Goal: Task Accomplishment & Management: Manage account settings

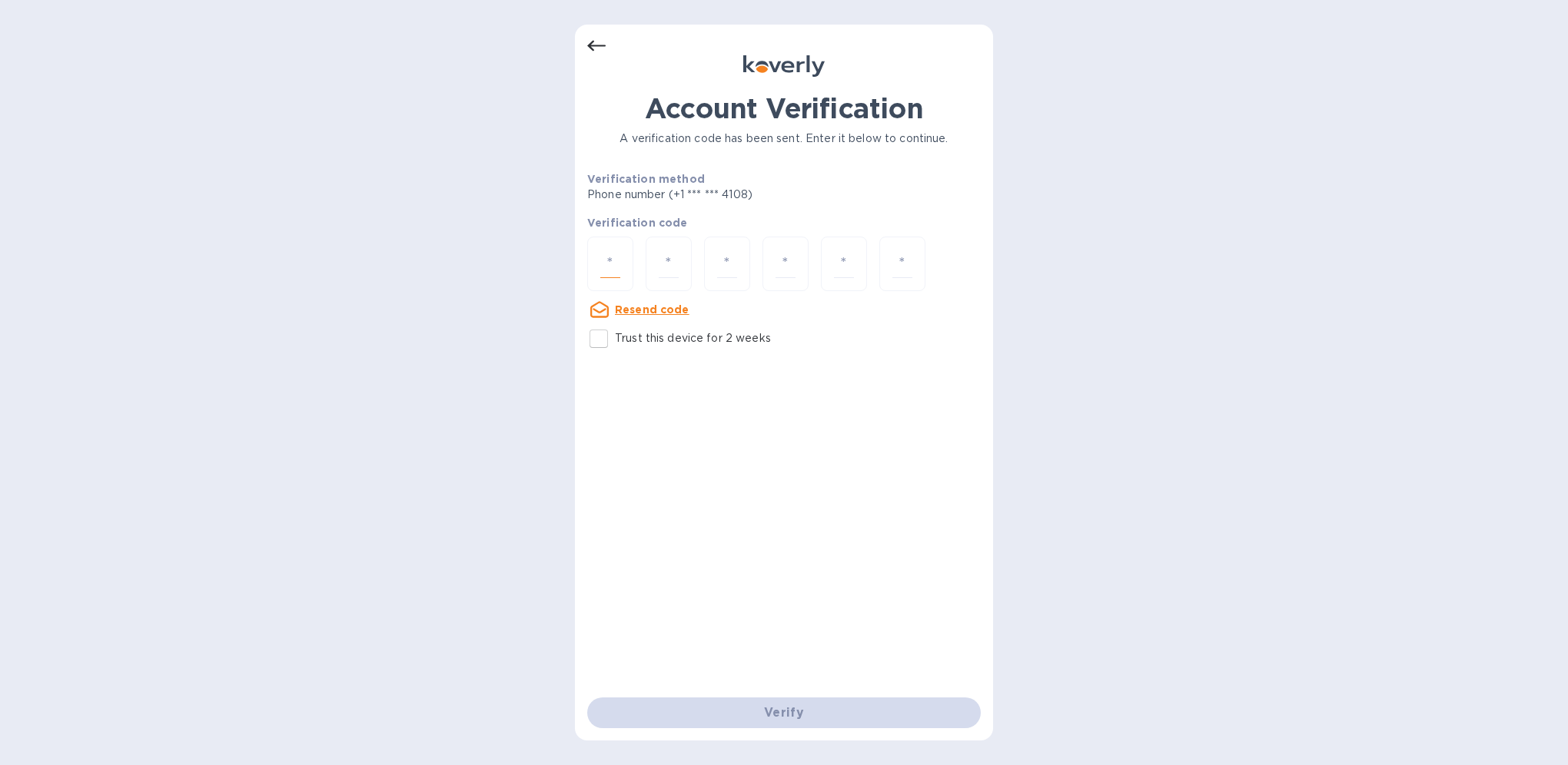
click at [608, 262] on input "number" at bounding box center [609, 264] width 20 height 28
click at [592, 339] on input "Trust this device for 2 weeks" at bounding box center [598, 339] width 32 height 32
checkbox input "true"
click at [606, 252] on input "number" at bounding box center [609, 264] width 20 height 28
type input "8"
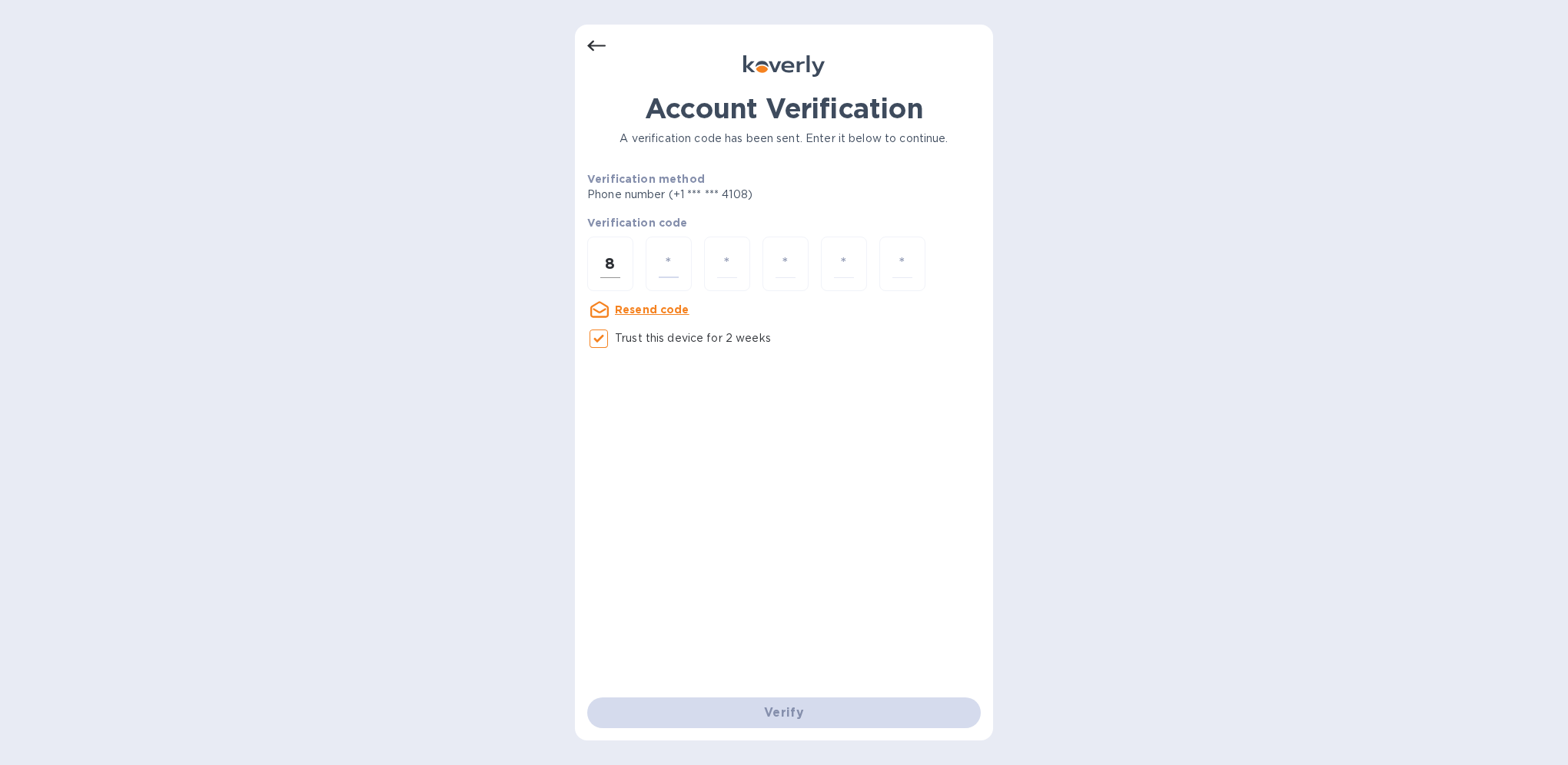
type input "5"
type input "4"
type input "7"
type input "8"
type input "6"
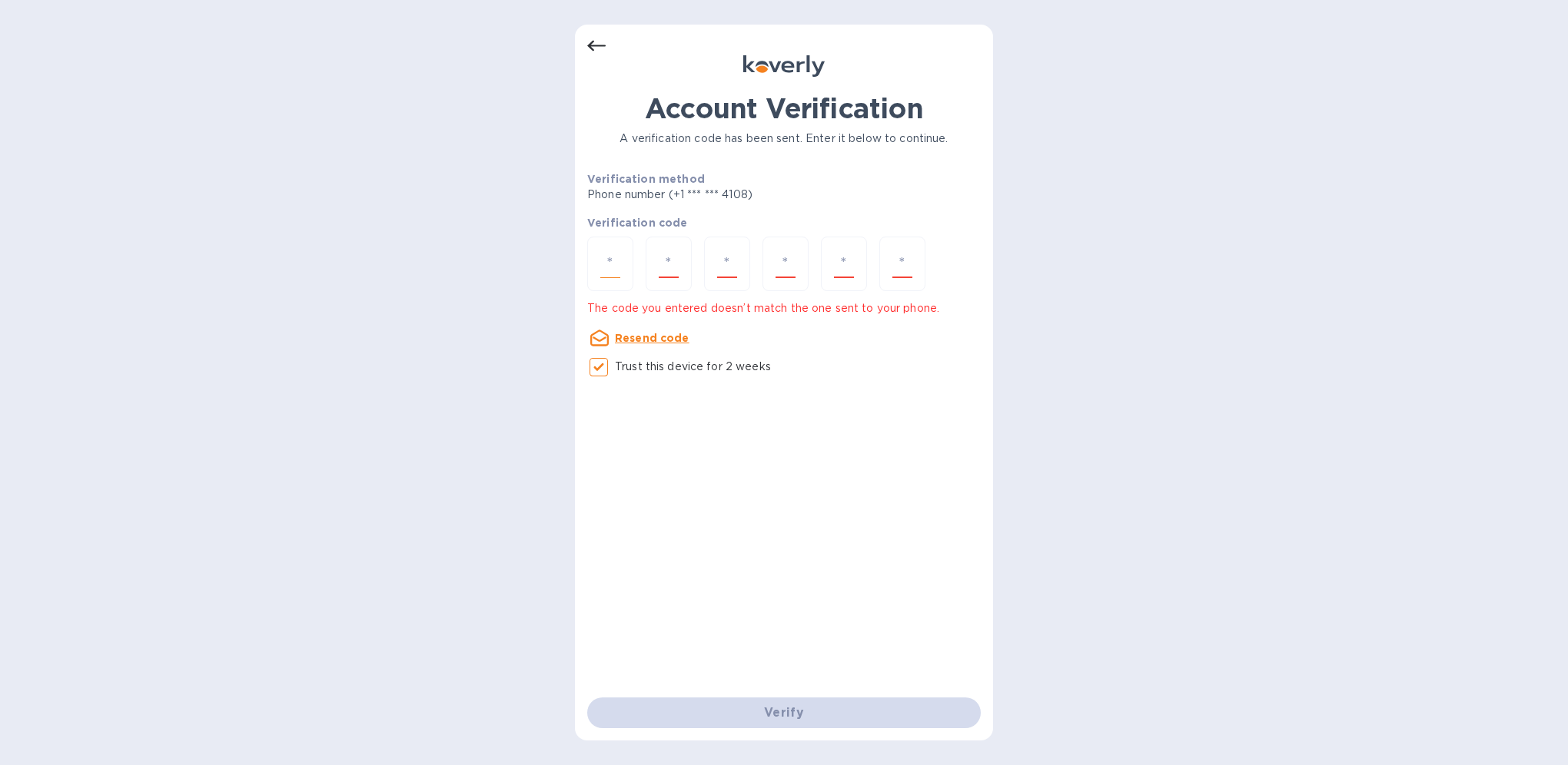
click at [599, 263] on div at bounding box center [609, 264] width 46 height 54
paste input "9"
type input "9"
type input "7"
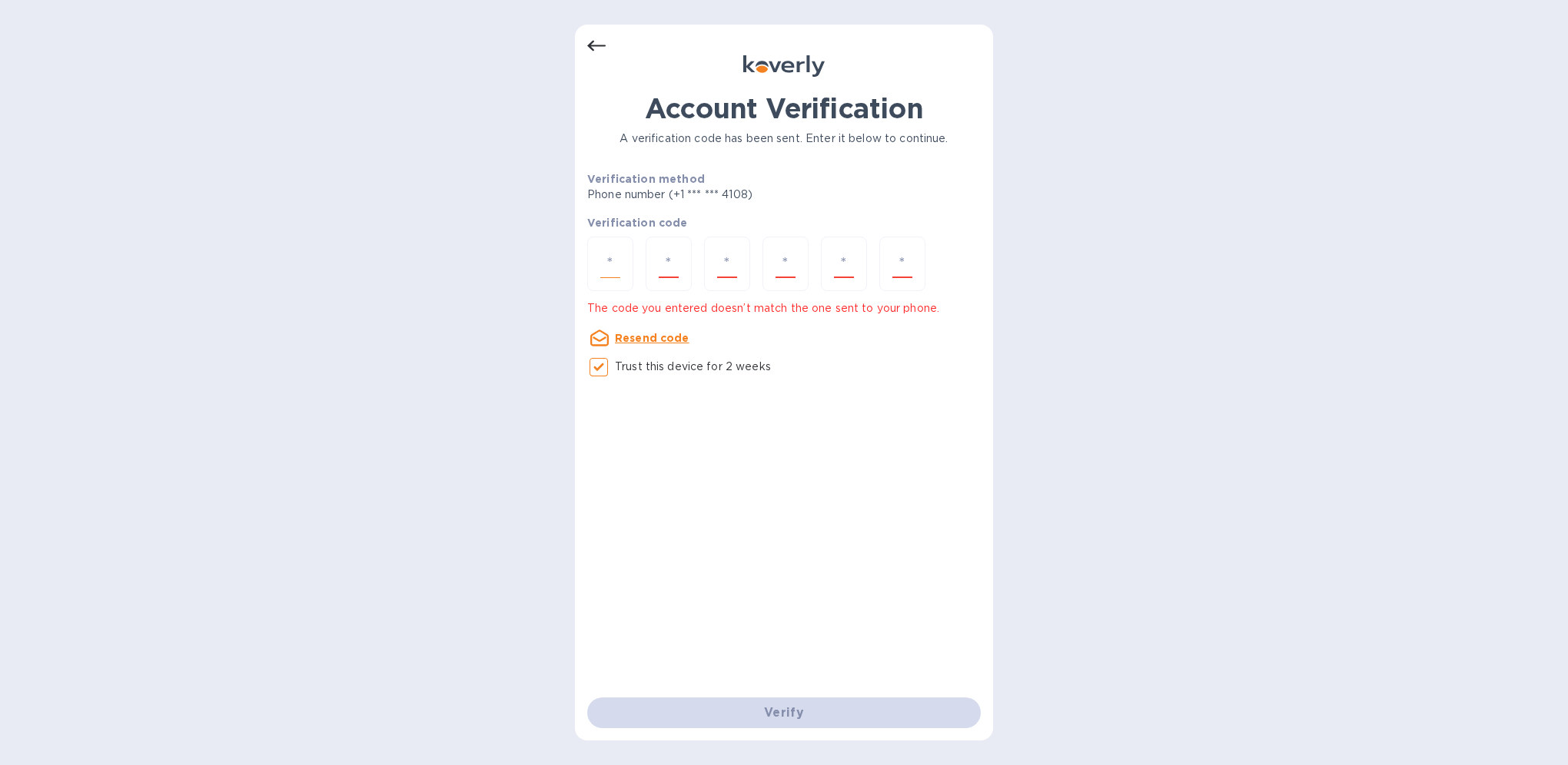
type input "0"
type input "4"
type input "1"
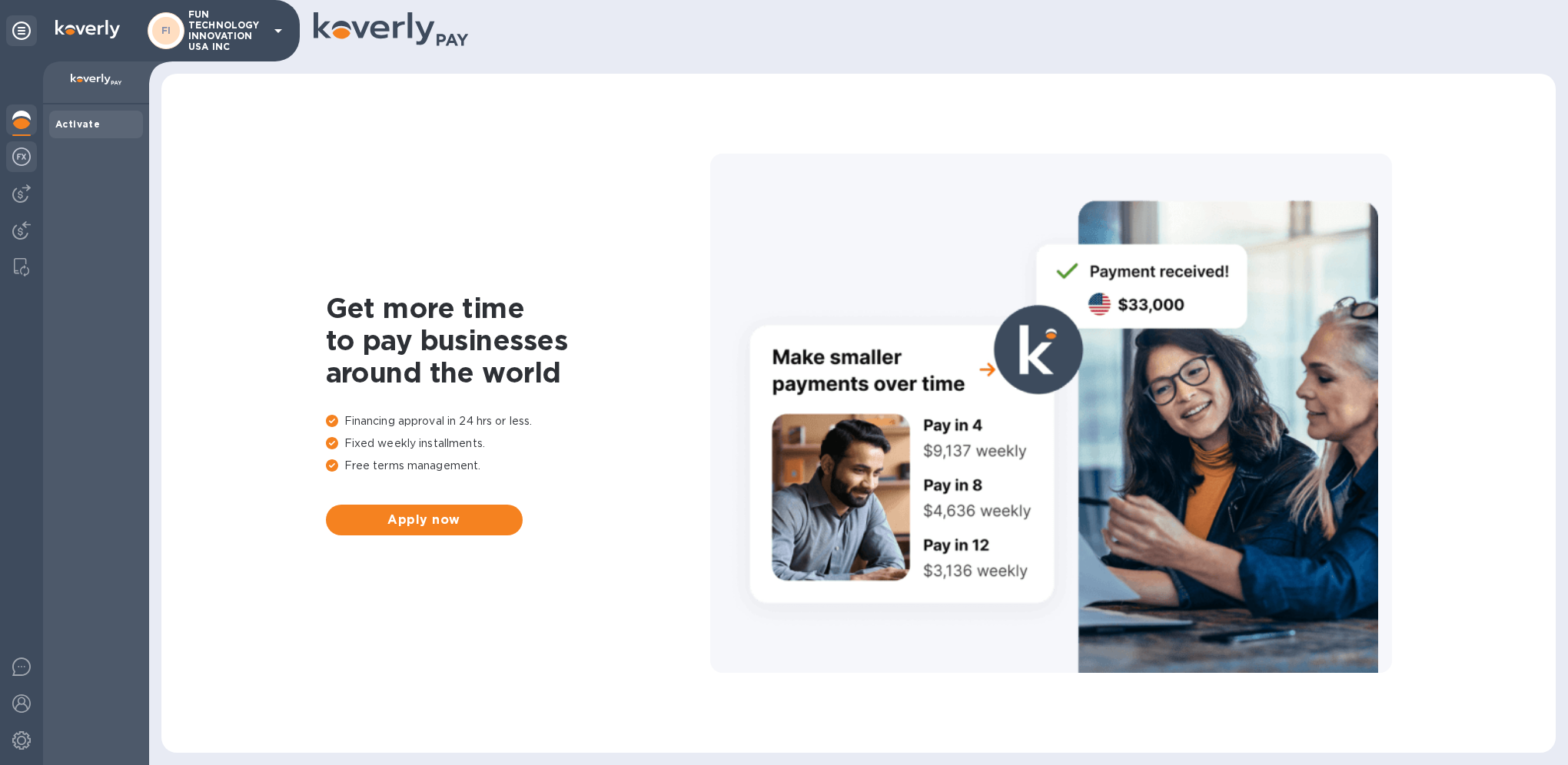
click at [24, 154] on img at bounding box center [22, 157] width 19 height 19
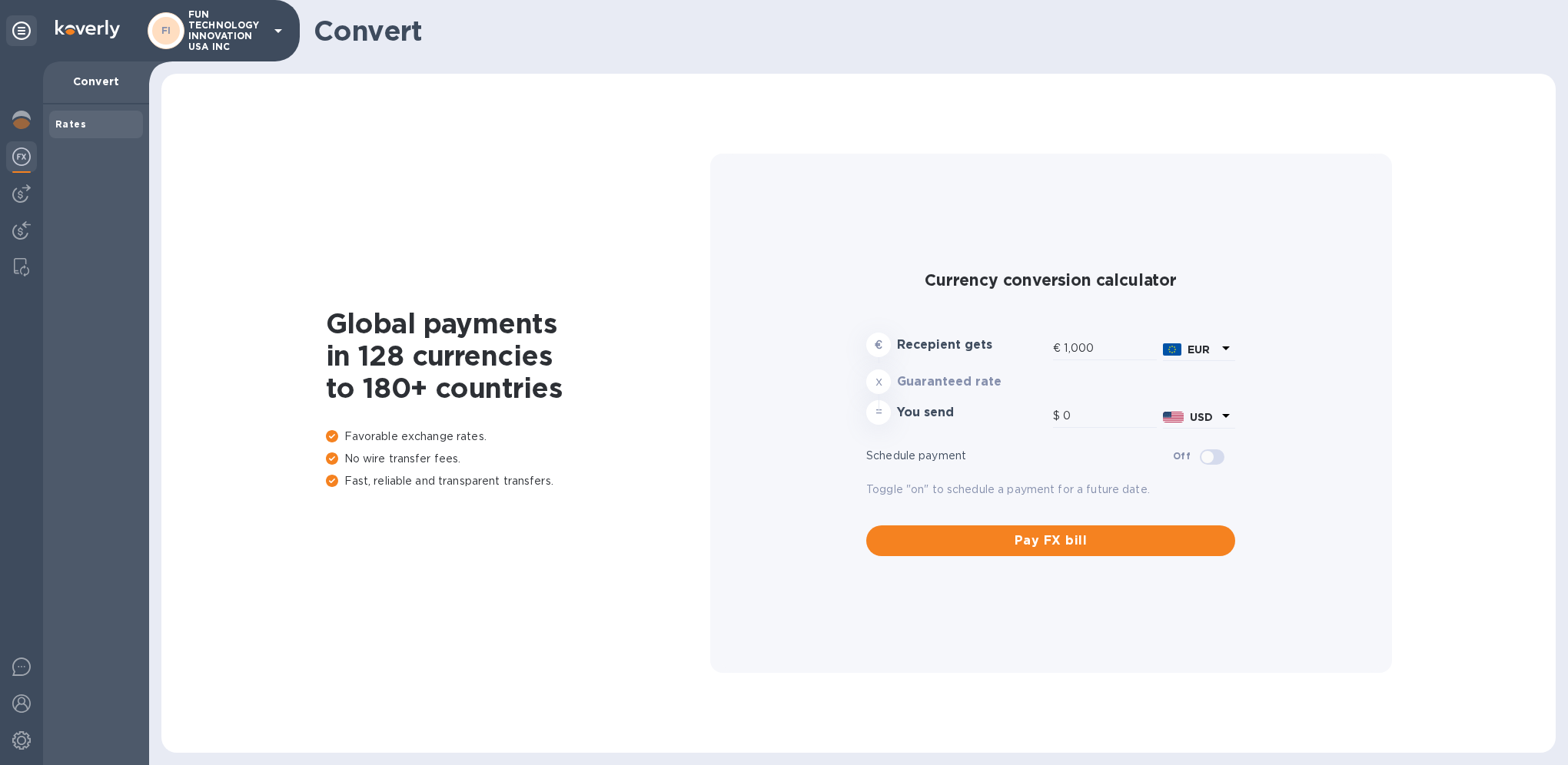
type input "1,164.8"
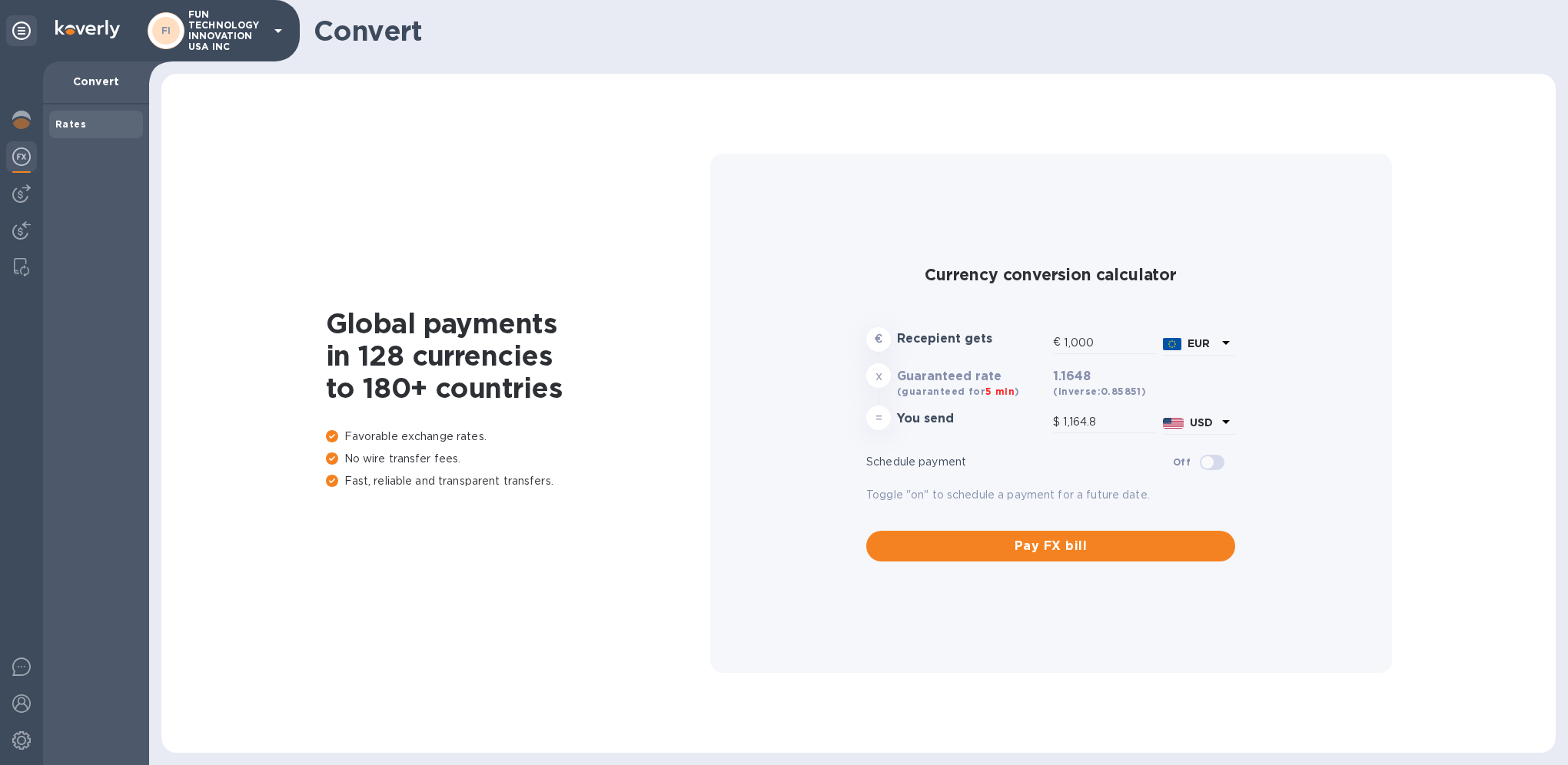
click at [20, 209] on div at bounding box center [22, 413] width 43 height 704
click at [23, 196] on img at bounding box center [22, 193] width 19 height 19
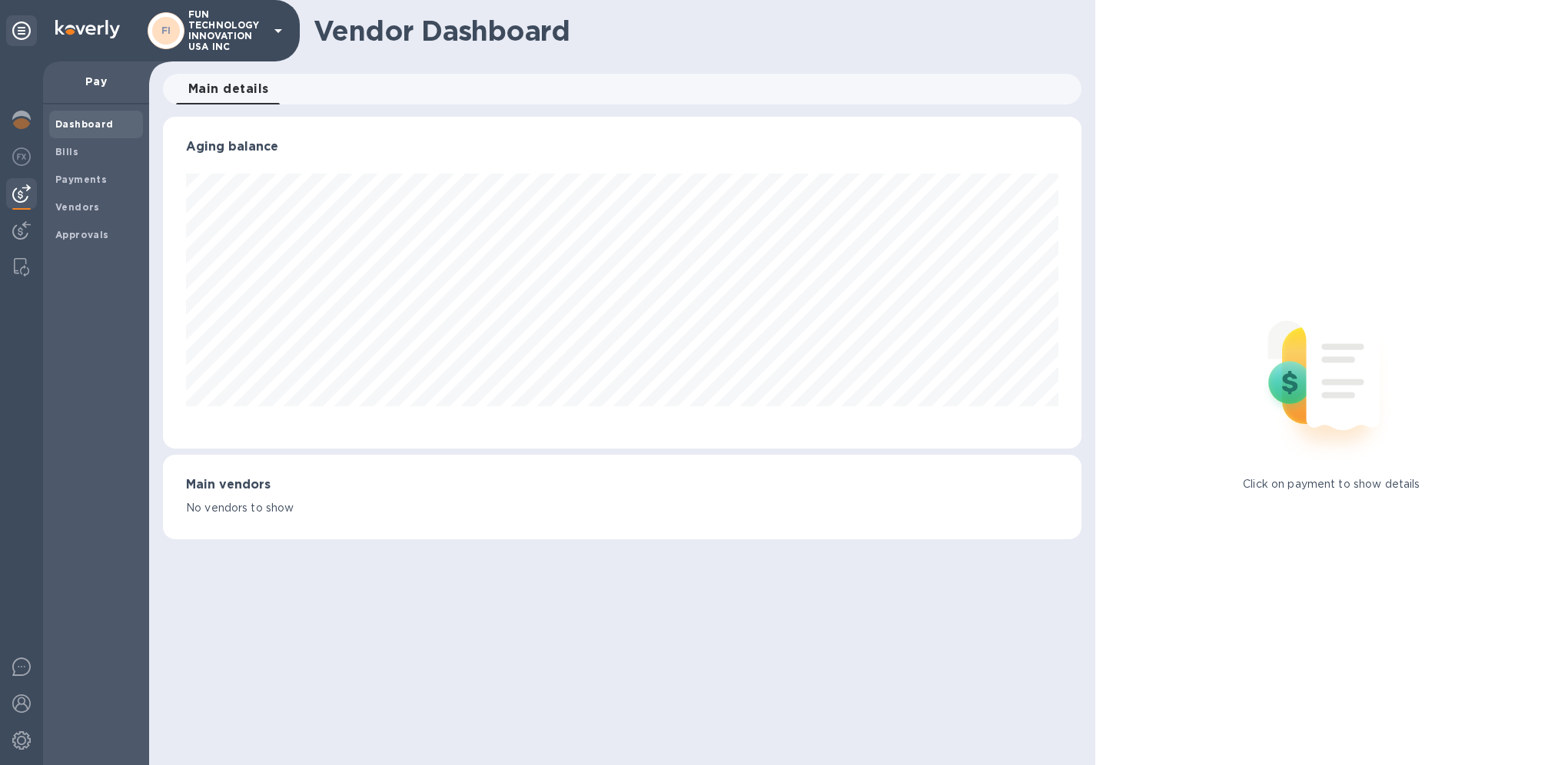
scroll to position [332, 918]
click at [86, 145] on span "Bills" at bounding box center [96, 152] width 82 height 15
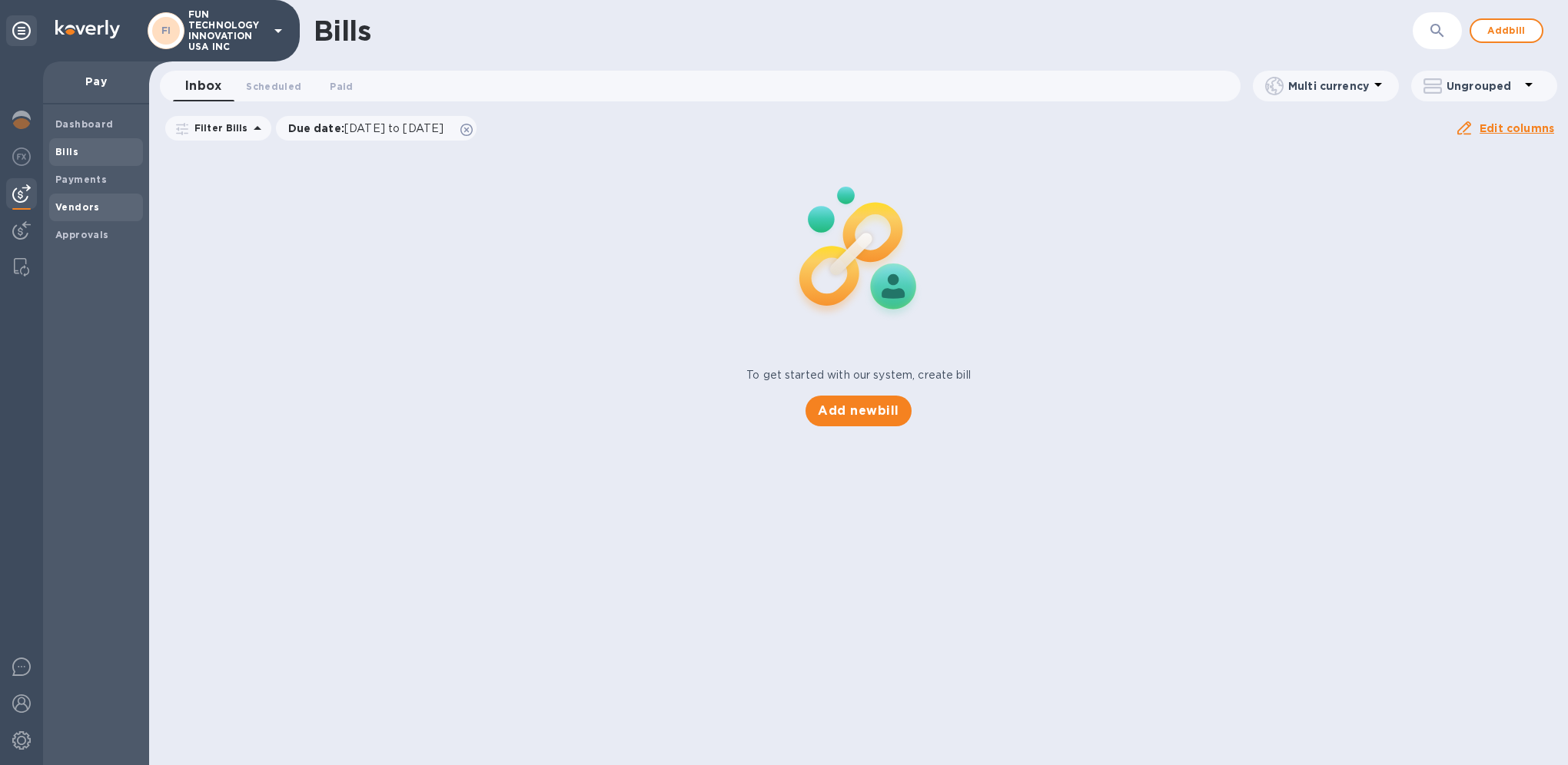
click at [79, 210] on b "Vendors" at bounding box center [77, 207] width 44 height 11
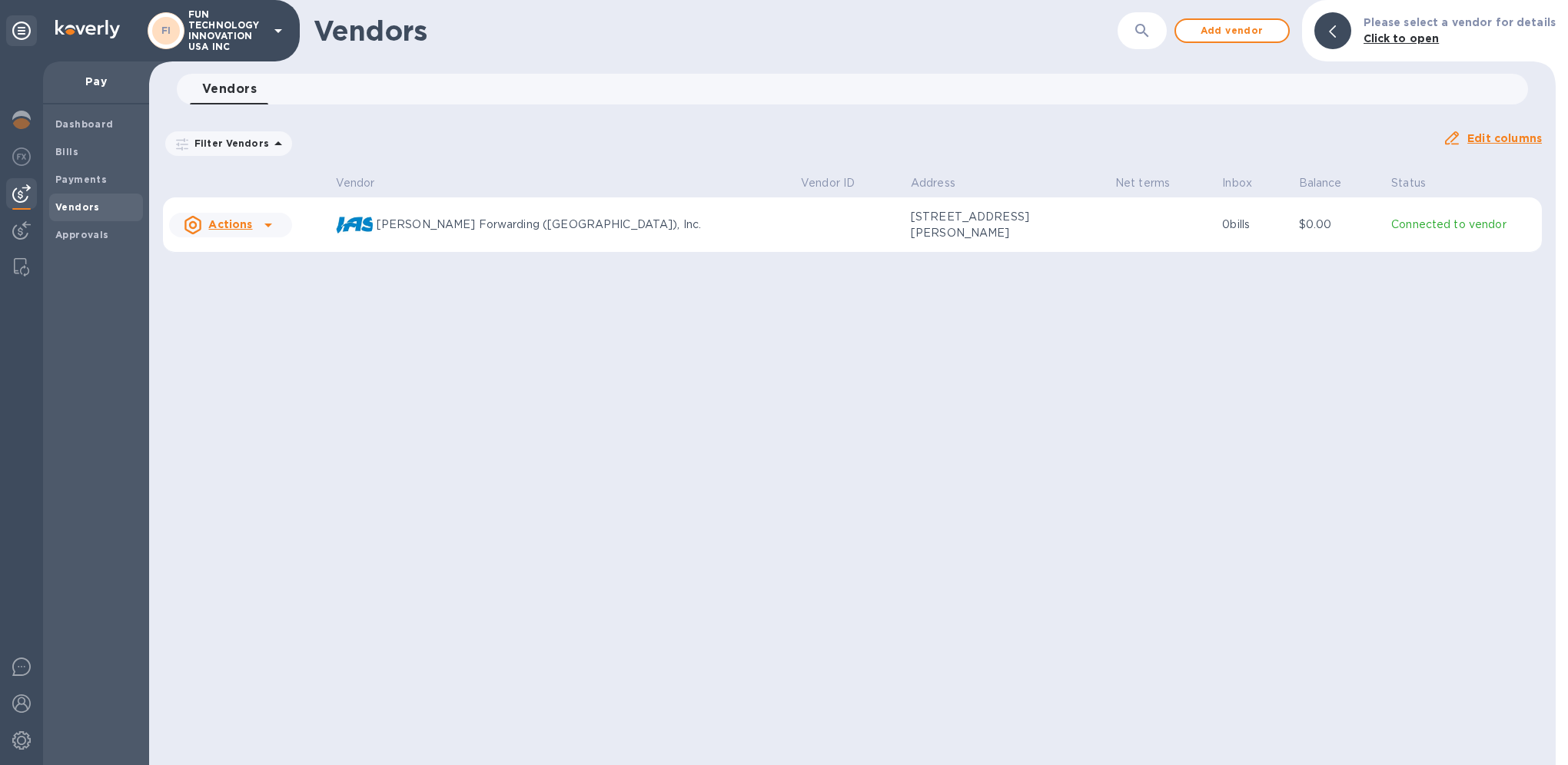
click at [1436, 222] on p "Connected to vendor" at bounding box center [1463, 224] width 145 height 16
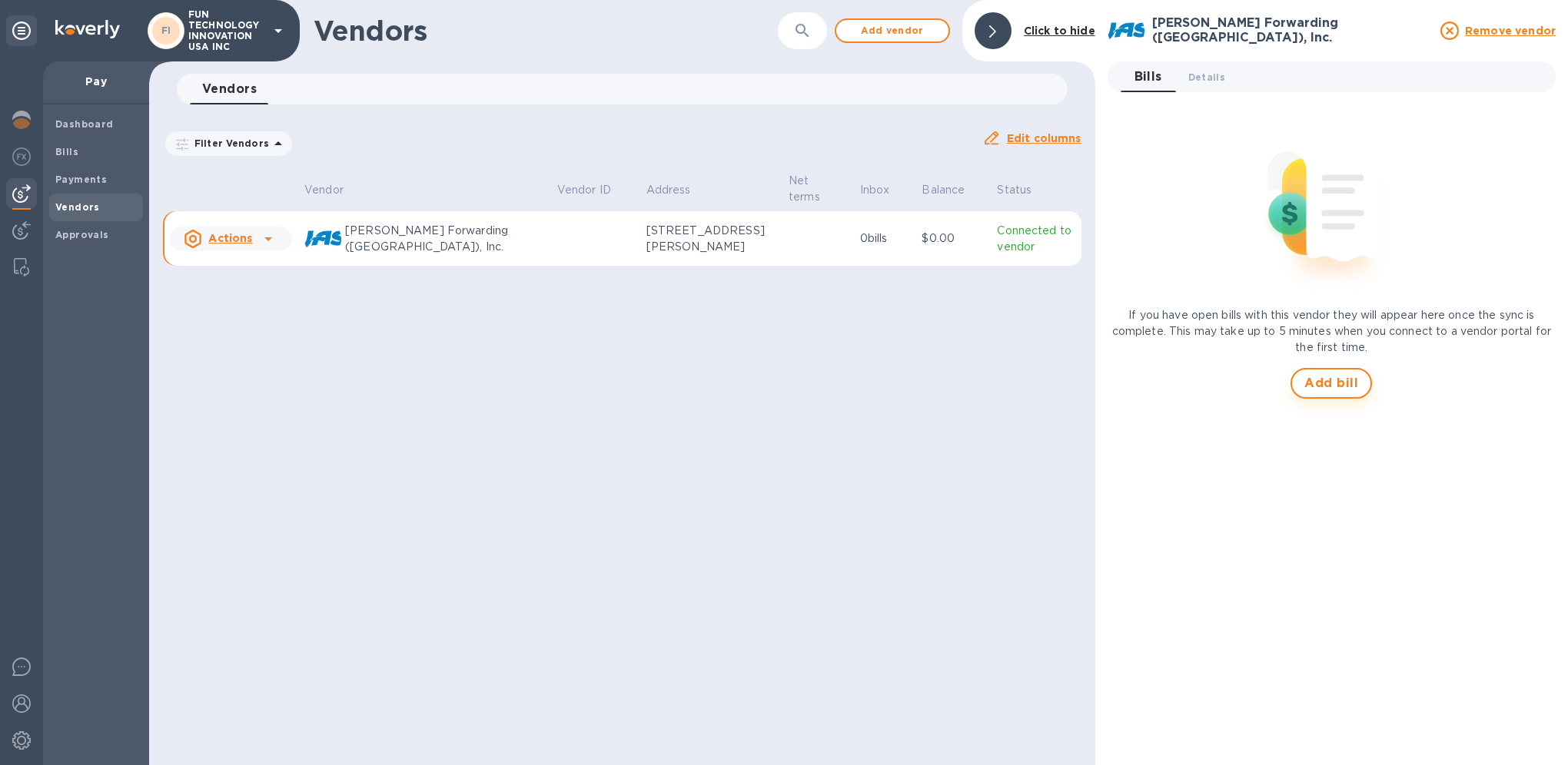
click at [1326, 388] on span "Add bill" at bounding box center [1330, 384] width 54 height 19
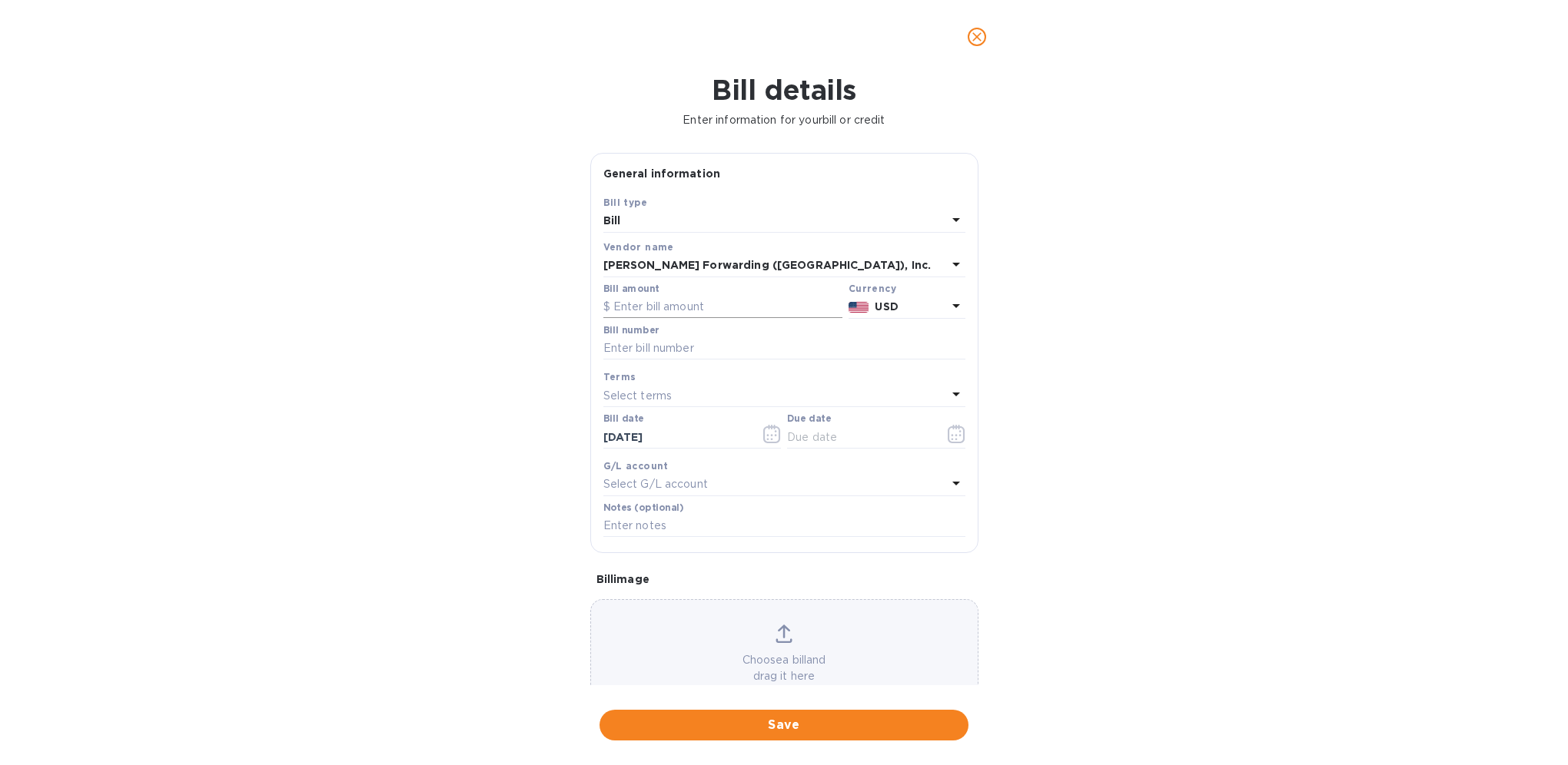
click at [699, 312] on input "text" at bounding box center [723, 307] width 239 height 23
paste input "1,625.13"
type input "1,625.13"
click at [663, 343] on input "text" at bounding box center [785, 348] width 362 height 23
paste input "MIA59067542"
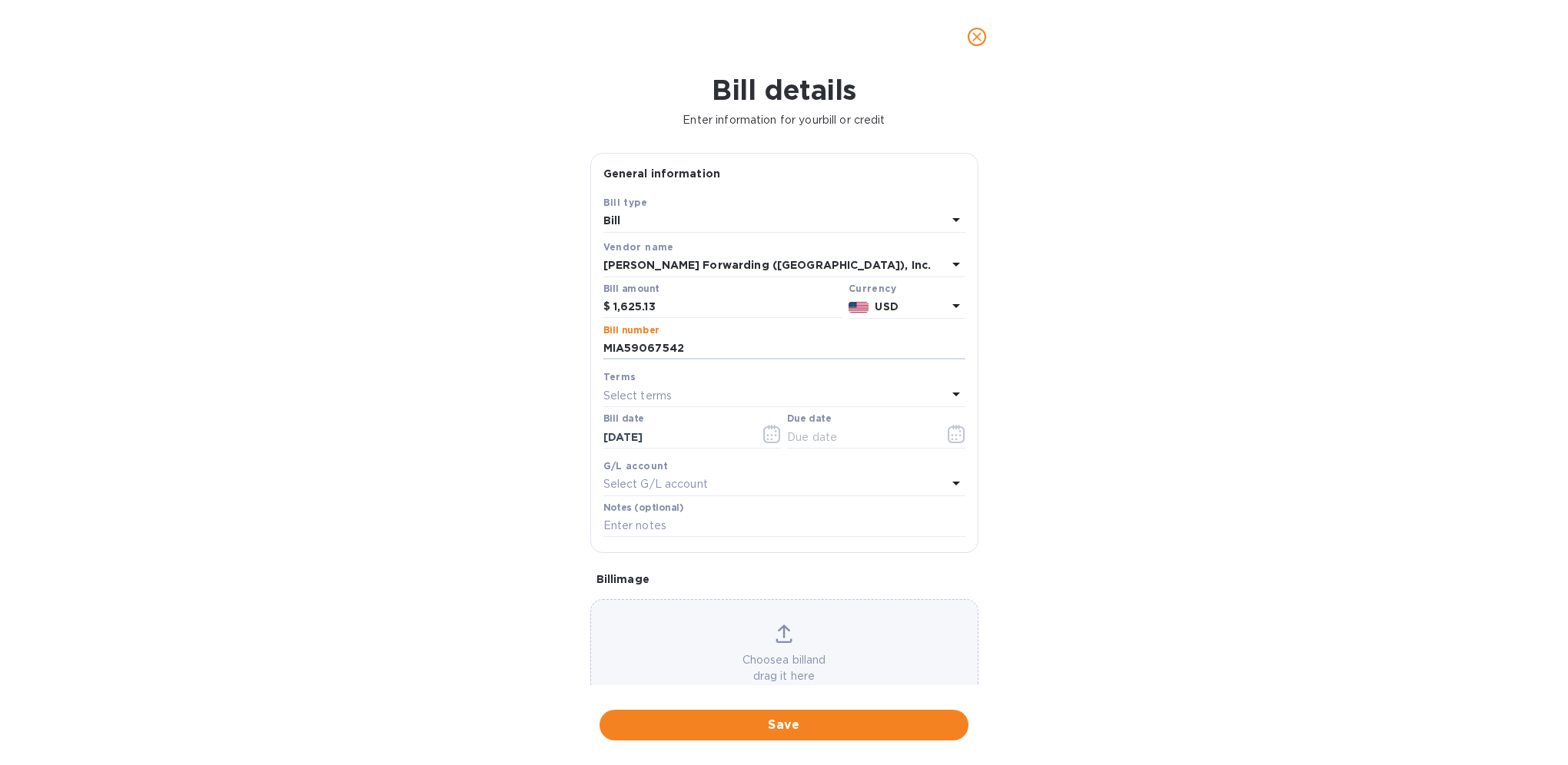
type input "MIA59067542"
click at [648, 394] on p "Select terms" at bounding box center [638, 395] width 69 height 16
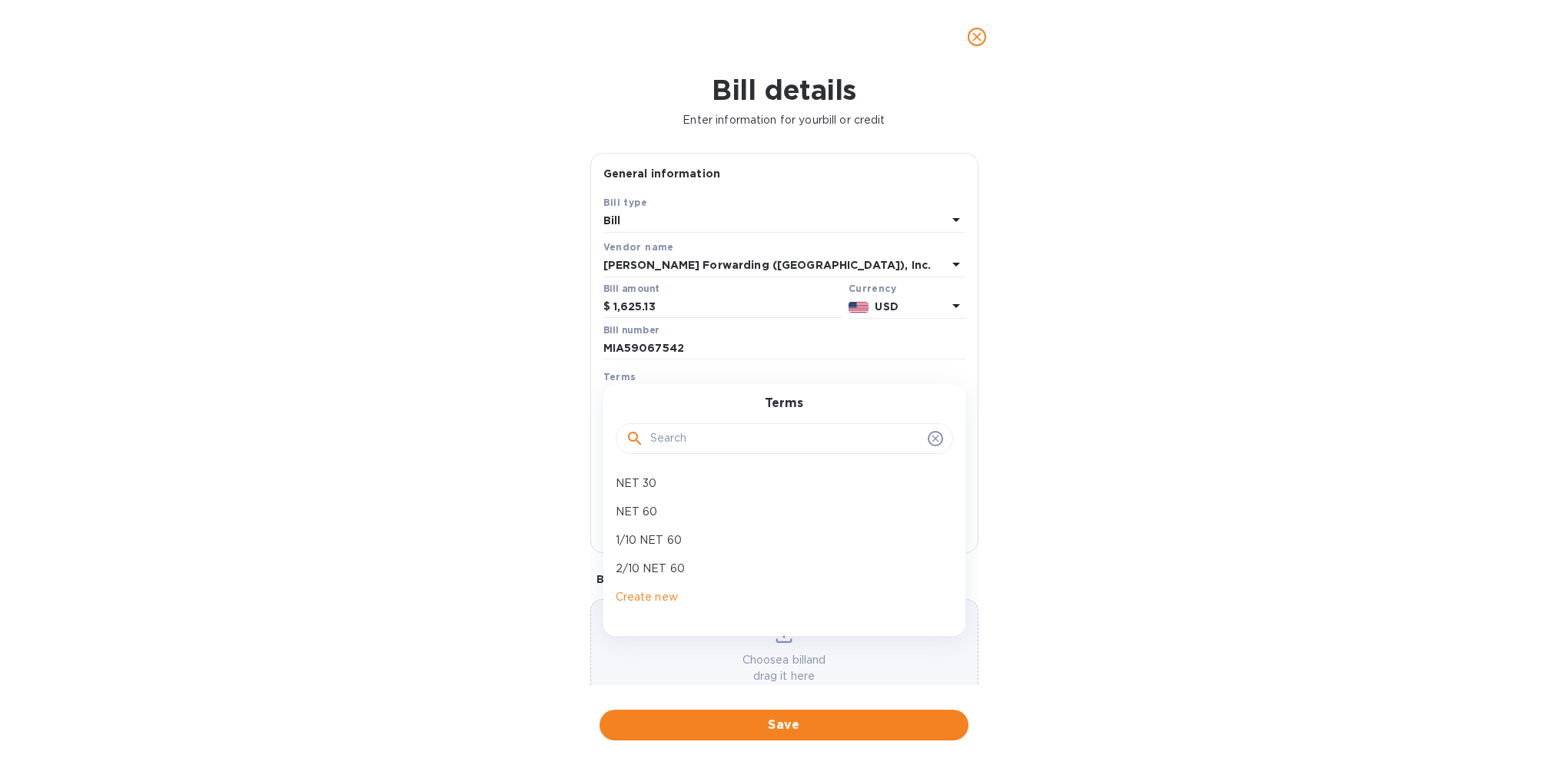
click at [930, 431] on div at bounding box center [784, 438] width 317 height 23
click at [934, 391] on div "Terms NET 30 NET 60 1/10 NET 60 2/10 NET 60 Create new" at bounding box center [785, 510] width 362 height 252
click at [515, 483] on div "Bill details Enter information for your bill or credit General information Save…" at bounding box center [784, 420] width 1568 height 692
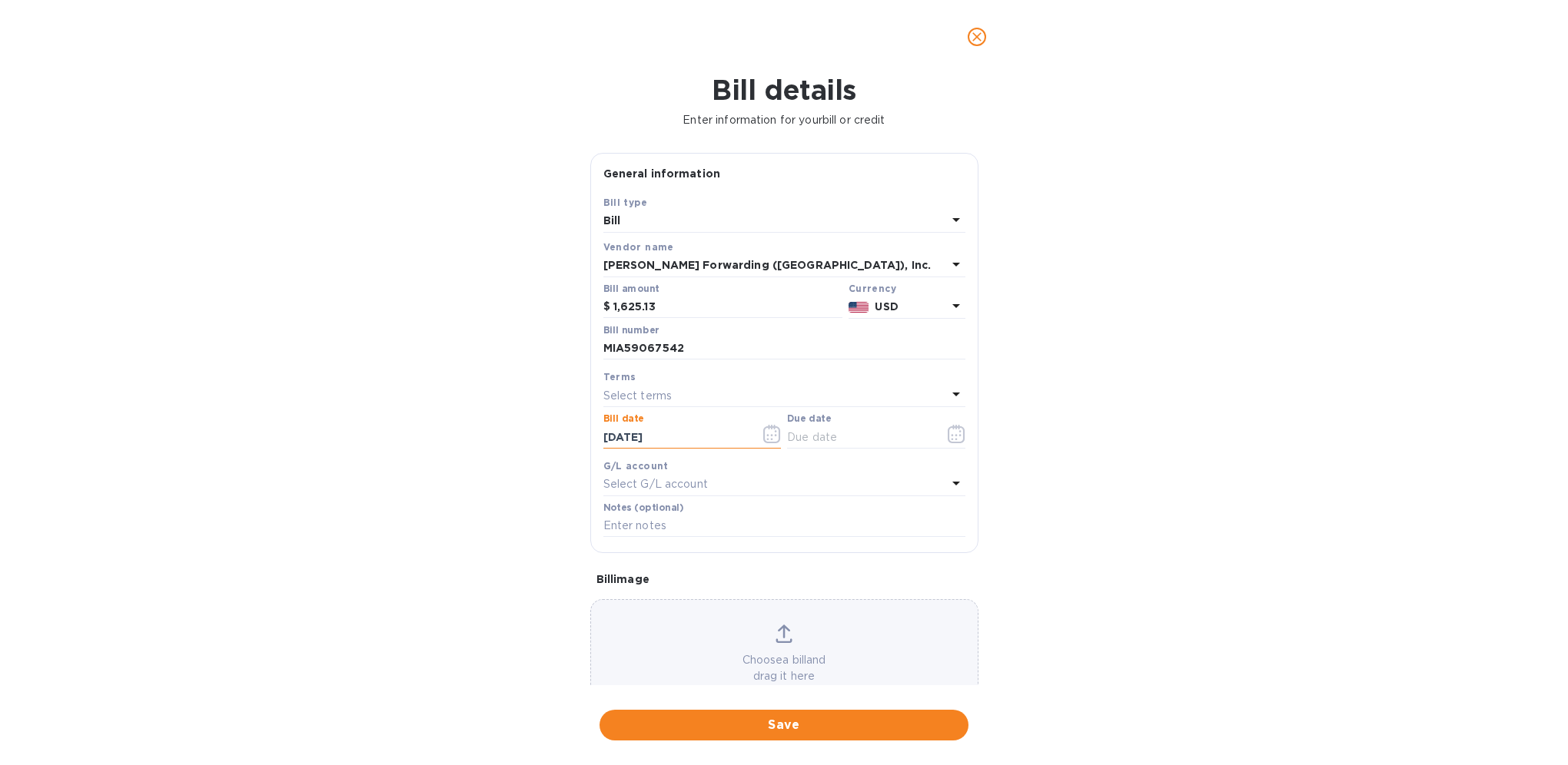
click at [649, 442] on input "[DATE]" at bounding box center [676, 436] width 146 height 23
click at [771, 436] on icon "button" at bounding box center [772, 435] width 2 height 2
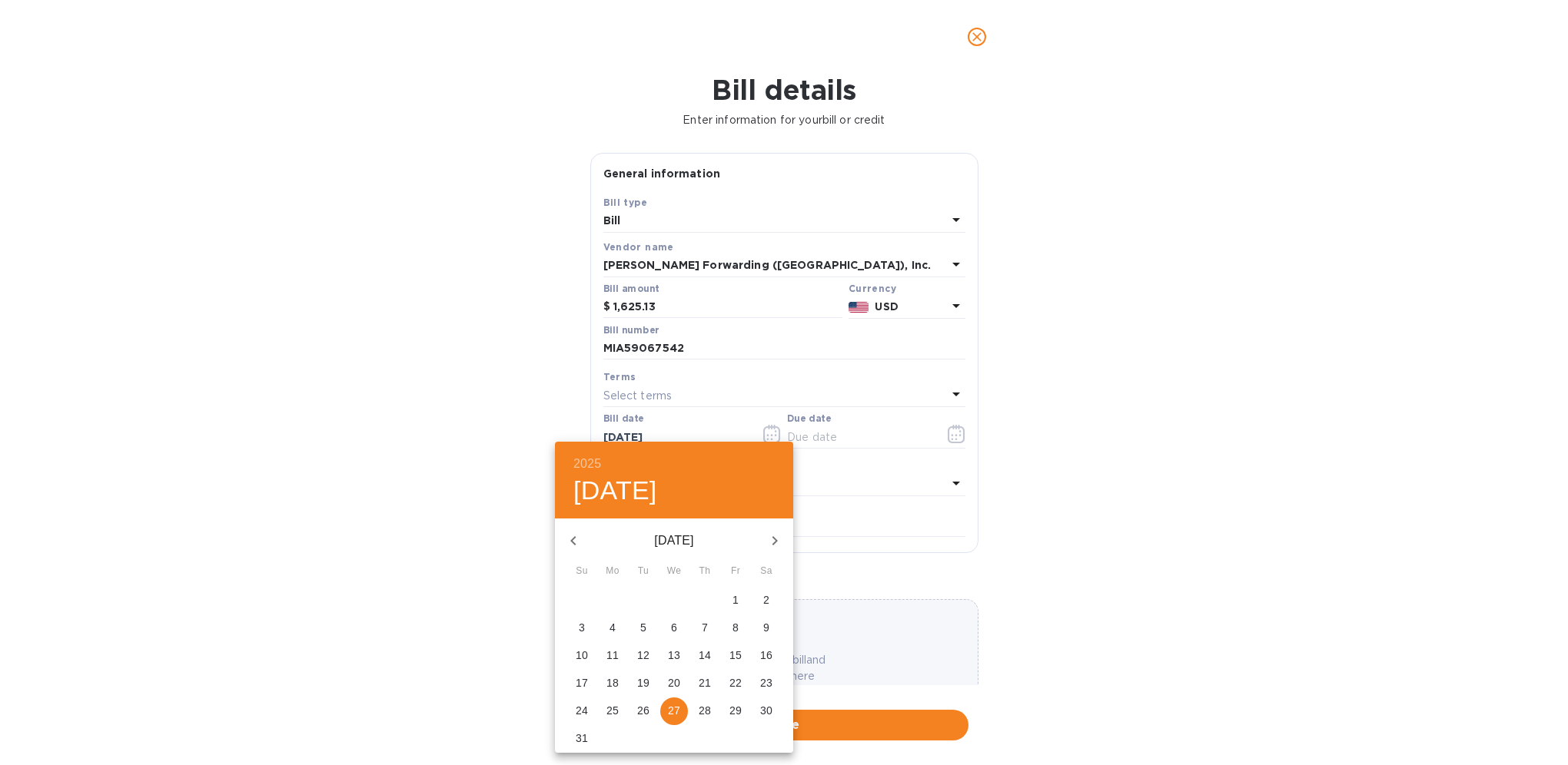
click at [650, 709] on span "26" at bounding box center [642, 711] width 27 height 15
type input "[DATE]"
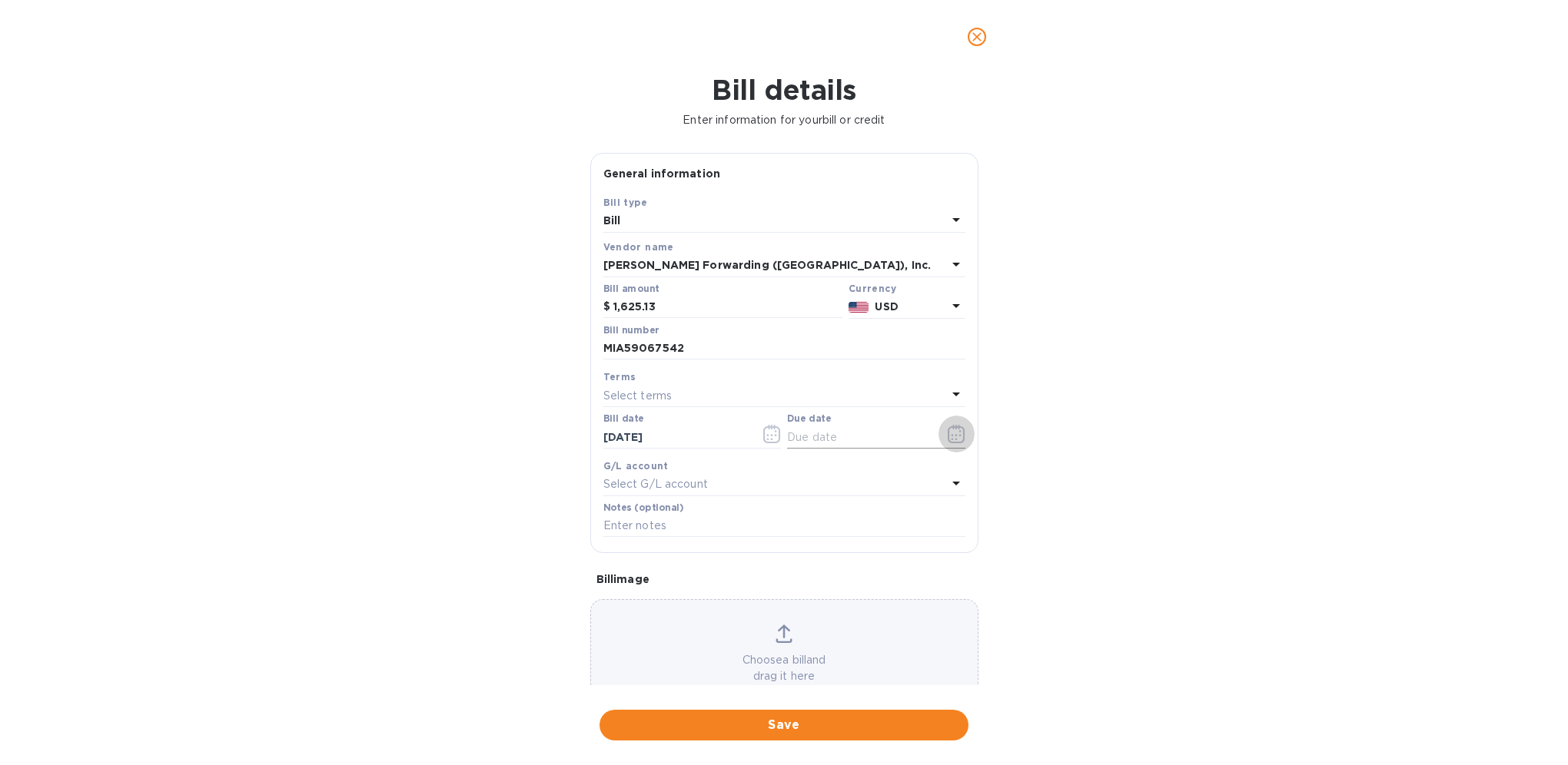
click at [955, 436] on icon "button" at bounding box center [956, 435] width 2 height 2
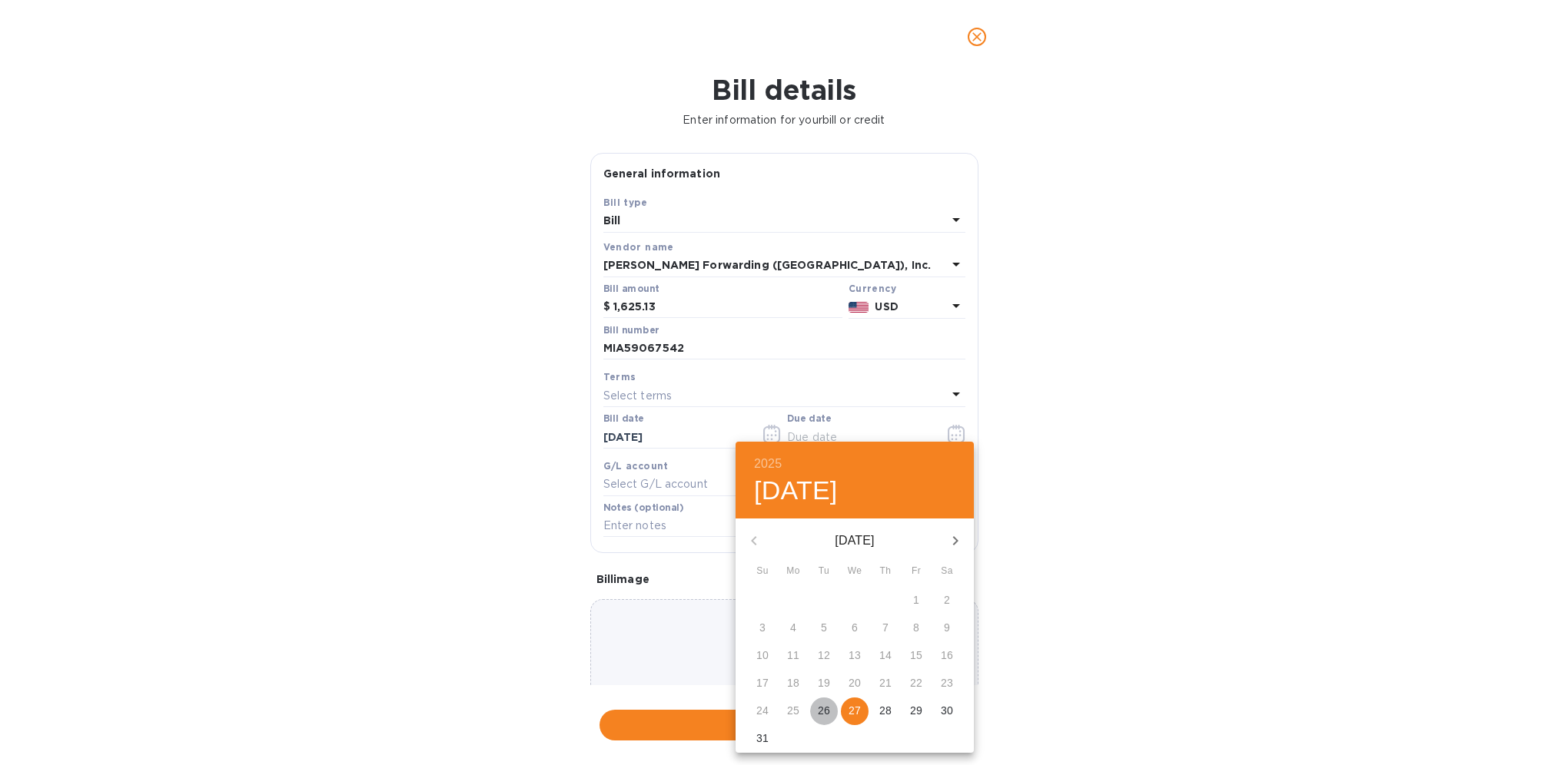
click at [823, 712] on p "26" at bounding box center [823, 711] width 12 height 15
type input "[DATE]"
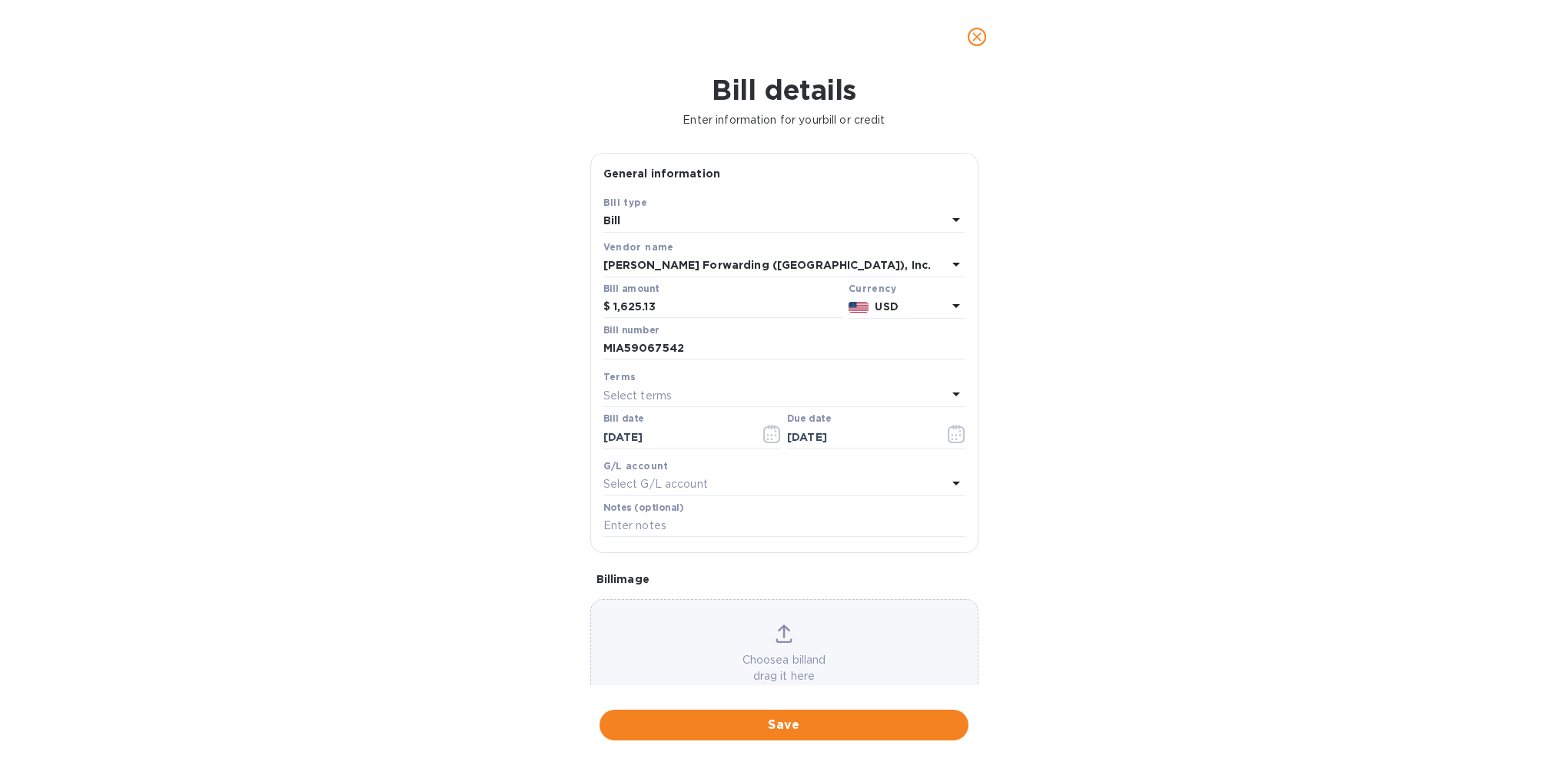
click at [674, 394] on div "Select terms" at bounding box center [776, 395] width 344 height 22
click at [651, 602] on p "Create new" at bounding box center [778, 597] width 325 height 16
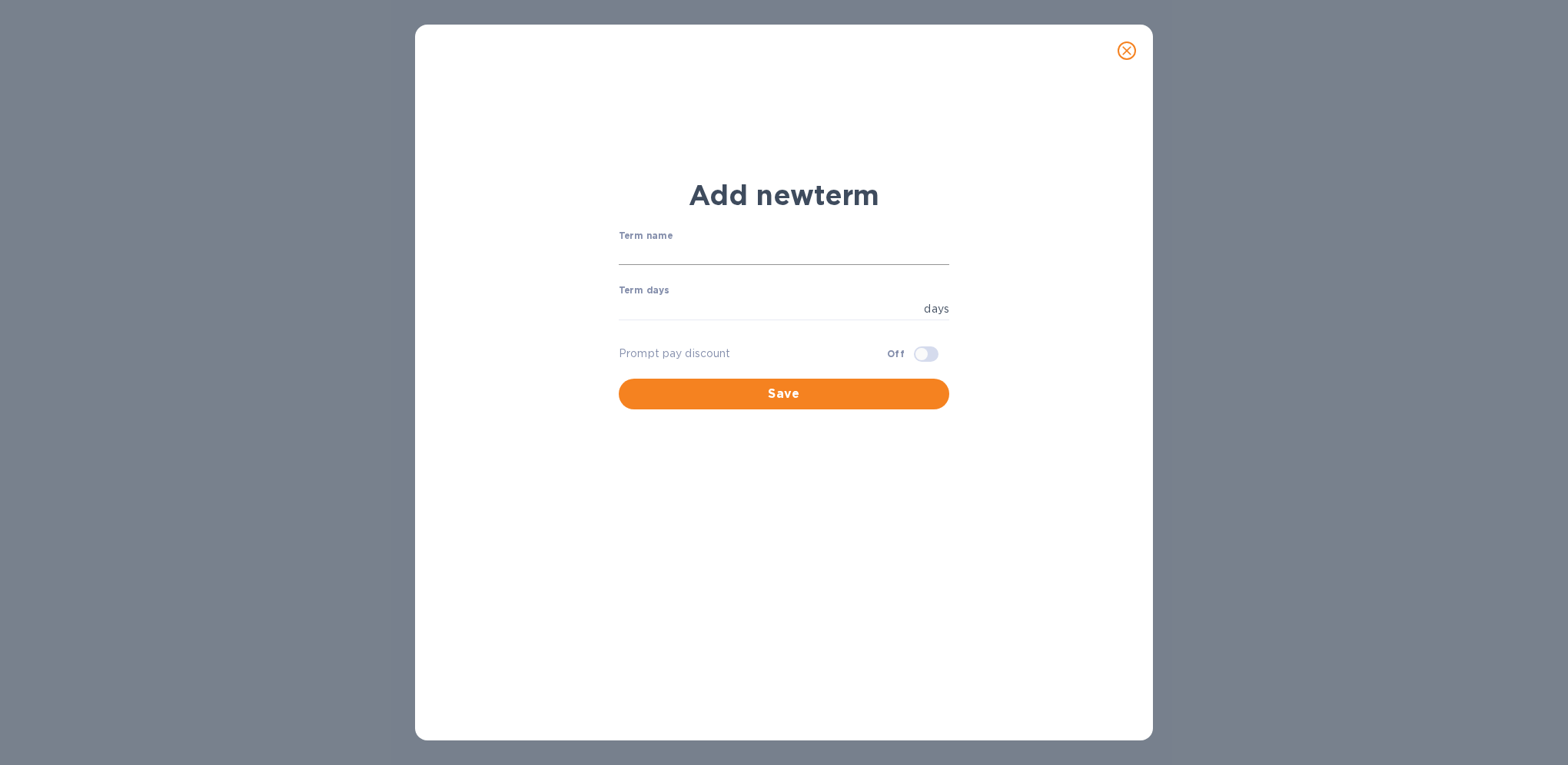
click at [669, 258] on input "text" at bounding box center [784, 254] width 331 height 23
click at [670, 294] on div "Term days days ​" at bounding box center [784, 313] width 331 height 55
click at [709, 252] on input "text" at bounding box center [784, 254] width 331 height 23
paste input "Payment in Advance"
type input "Payment in Advance"
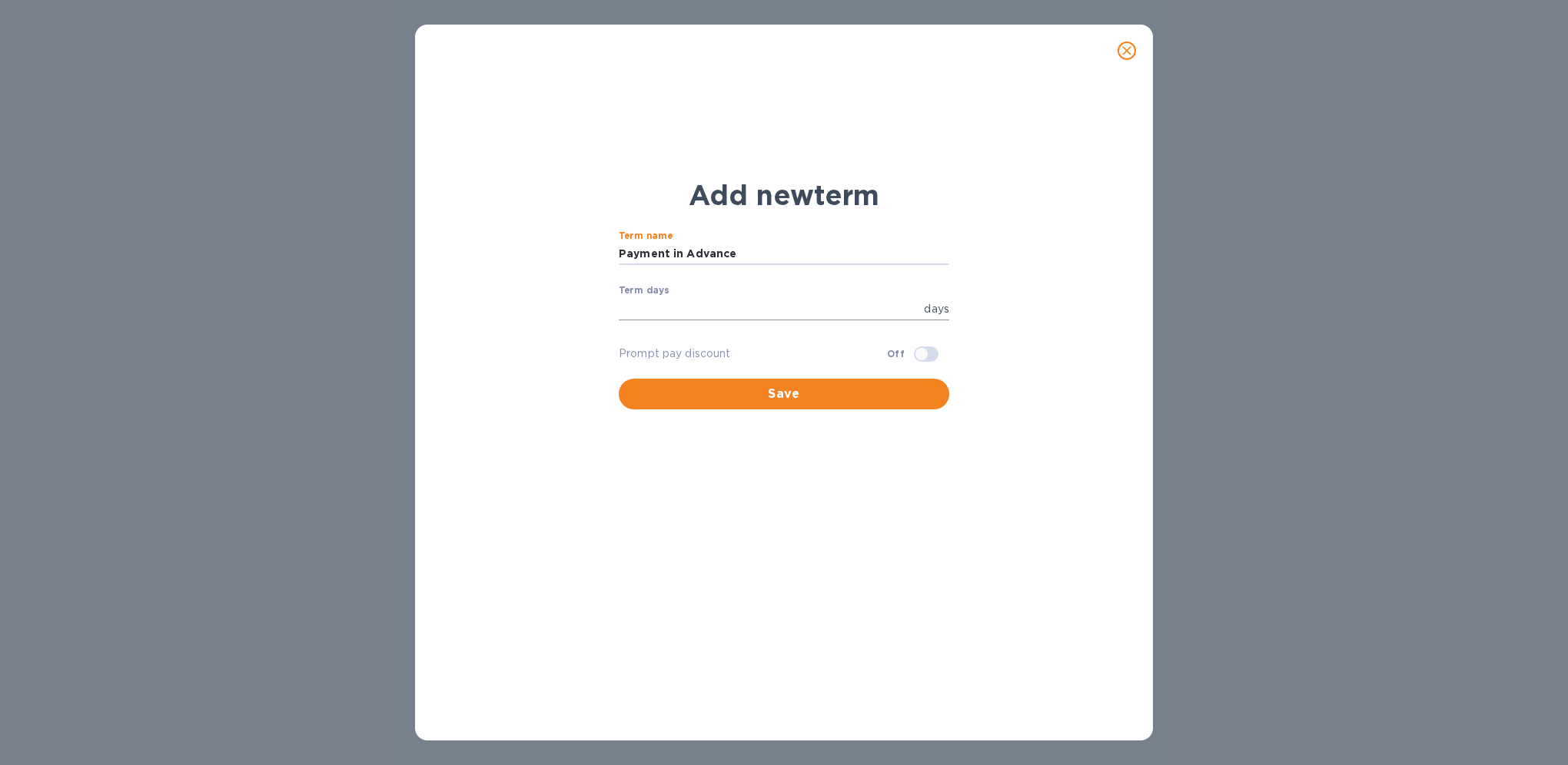
click at [944, 307] on p "days" at bounding box center [936, 309] width 25 height 16
click at [896, 311] on input "number" at bounding box center [768, 309] width 299 height 23
click at [847, 396] on span "Save" at bounding box center [784, 394] width 306 height 19
click at [792, 307] on input "number" at bounding box center [768, 309] width 299 height 23
type input "0"
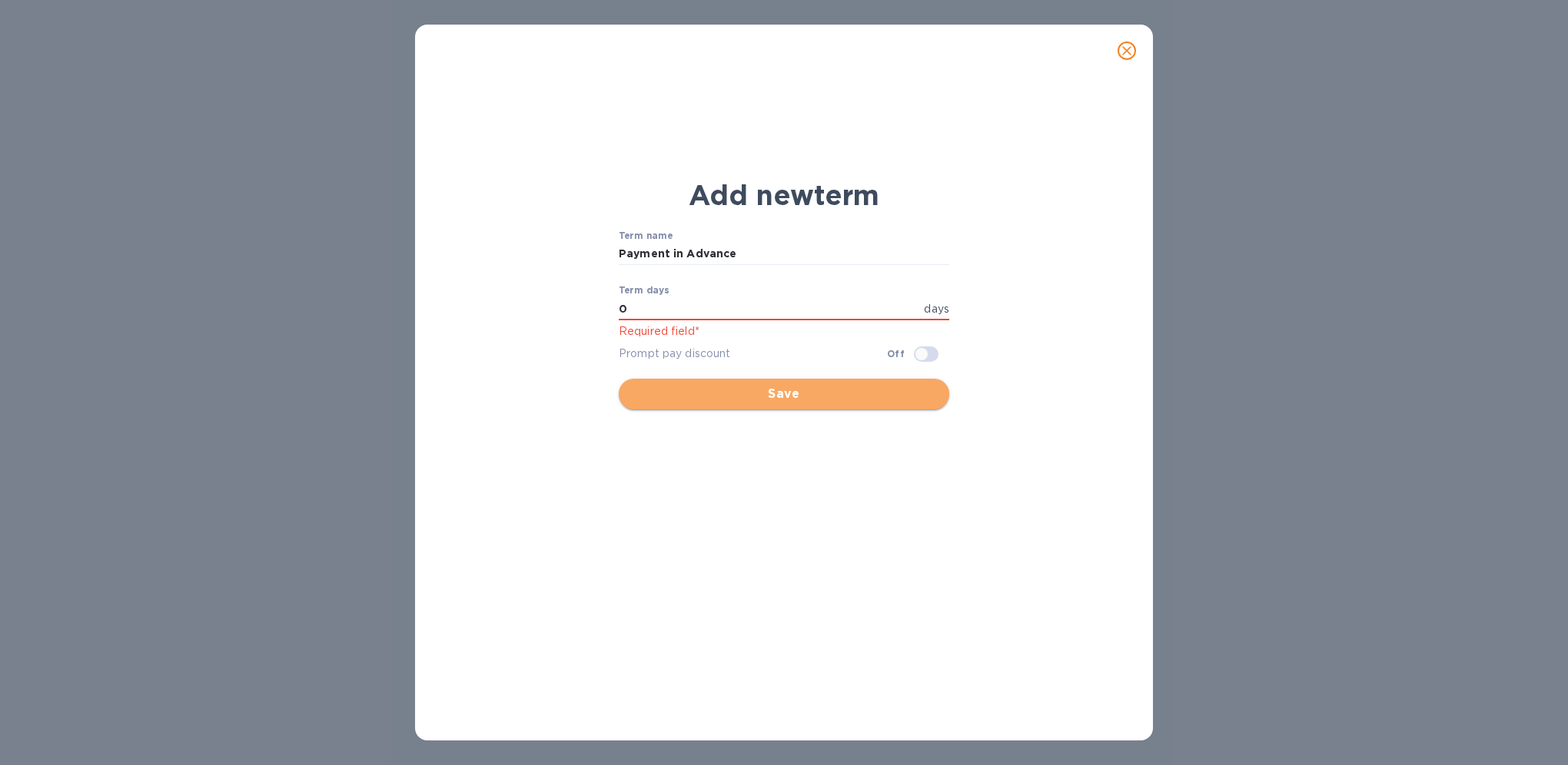
click at [772, 400] on span "Save" at bounding box center [784, 394] width 306 height 19
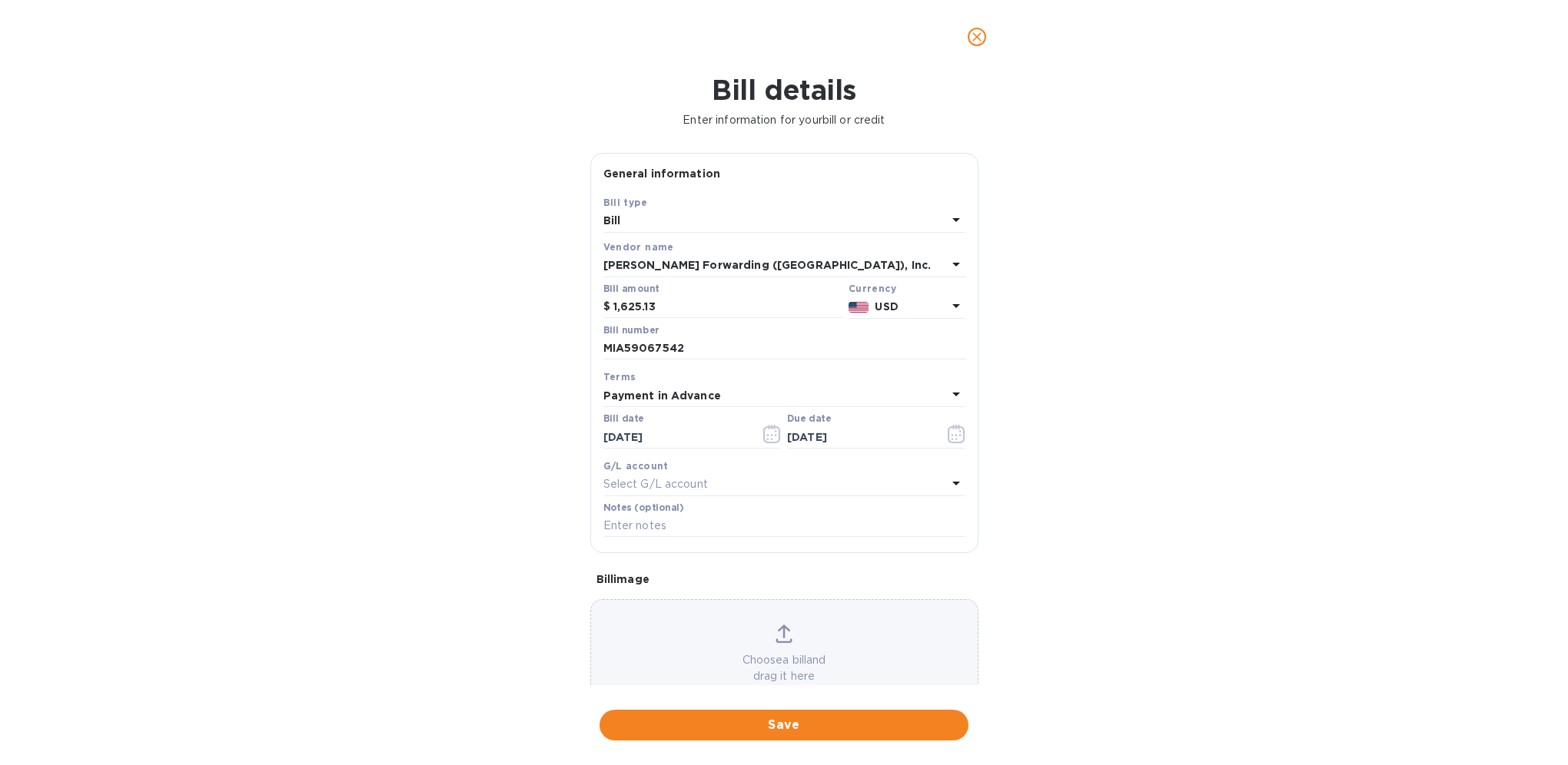
click at [699, 483] on p "Select G/L account" at bounding box center [655, 483] width 104 height 16
click at [695, 528] on input "text" at bounding box center [785, 528] width 271 height 23
click at [654, 565] on p "No options" at bounding box center [778, 565] width 300 height 16
click at [637, 492] on div "Accounts" at bounding box center [784, 518] width 325 height 66
click at [637, 467] on b "G/L account" at bounding box center [637, 466] width 66 height 11
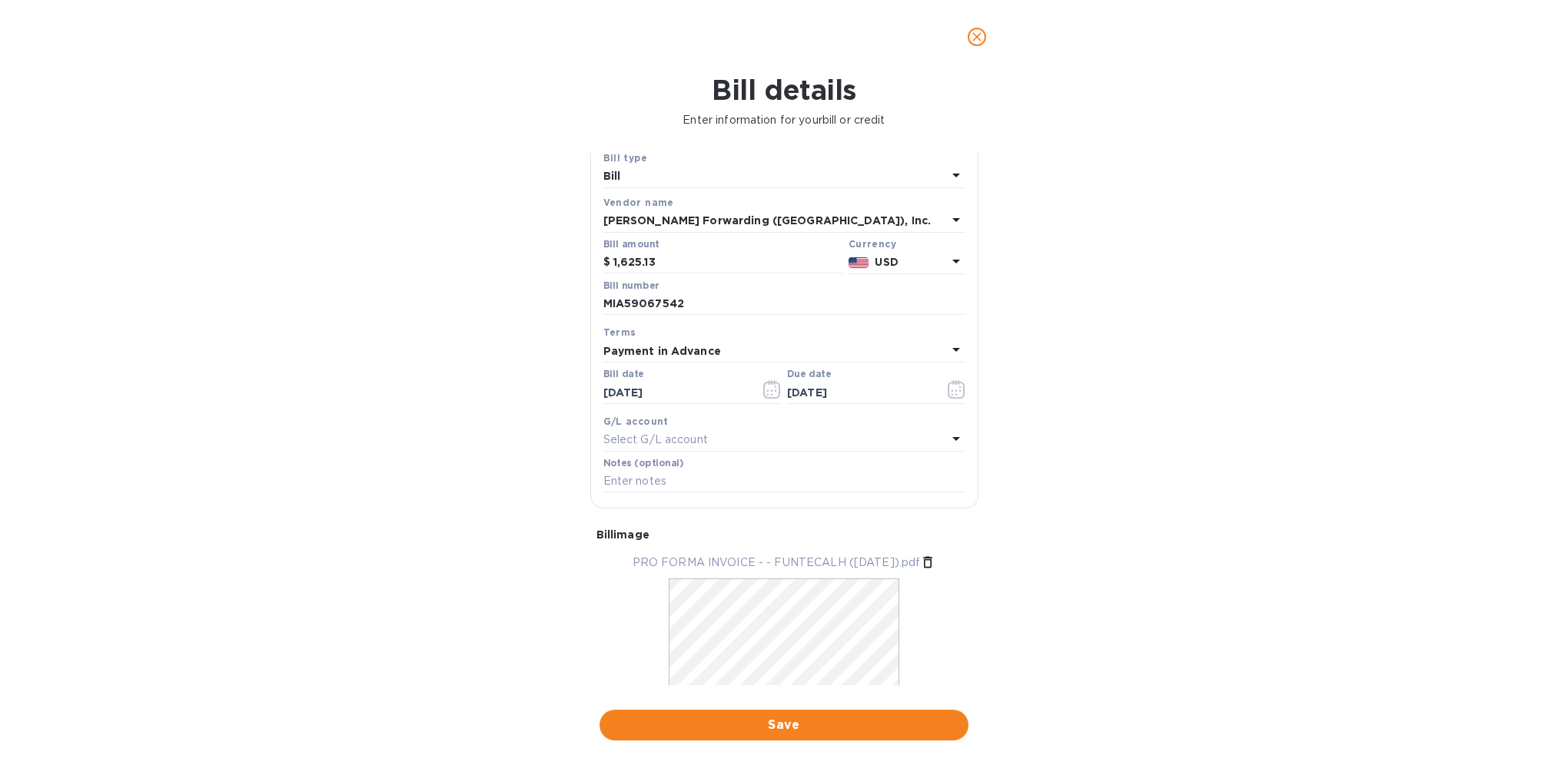
scroll to position [91, 0]
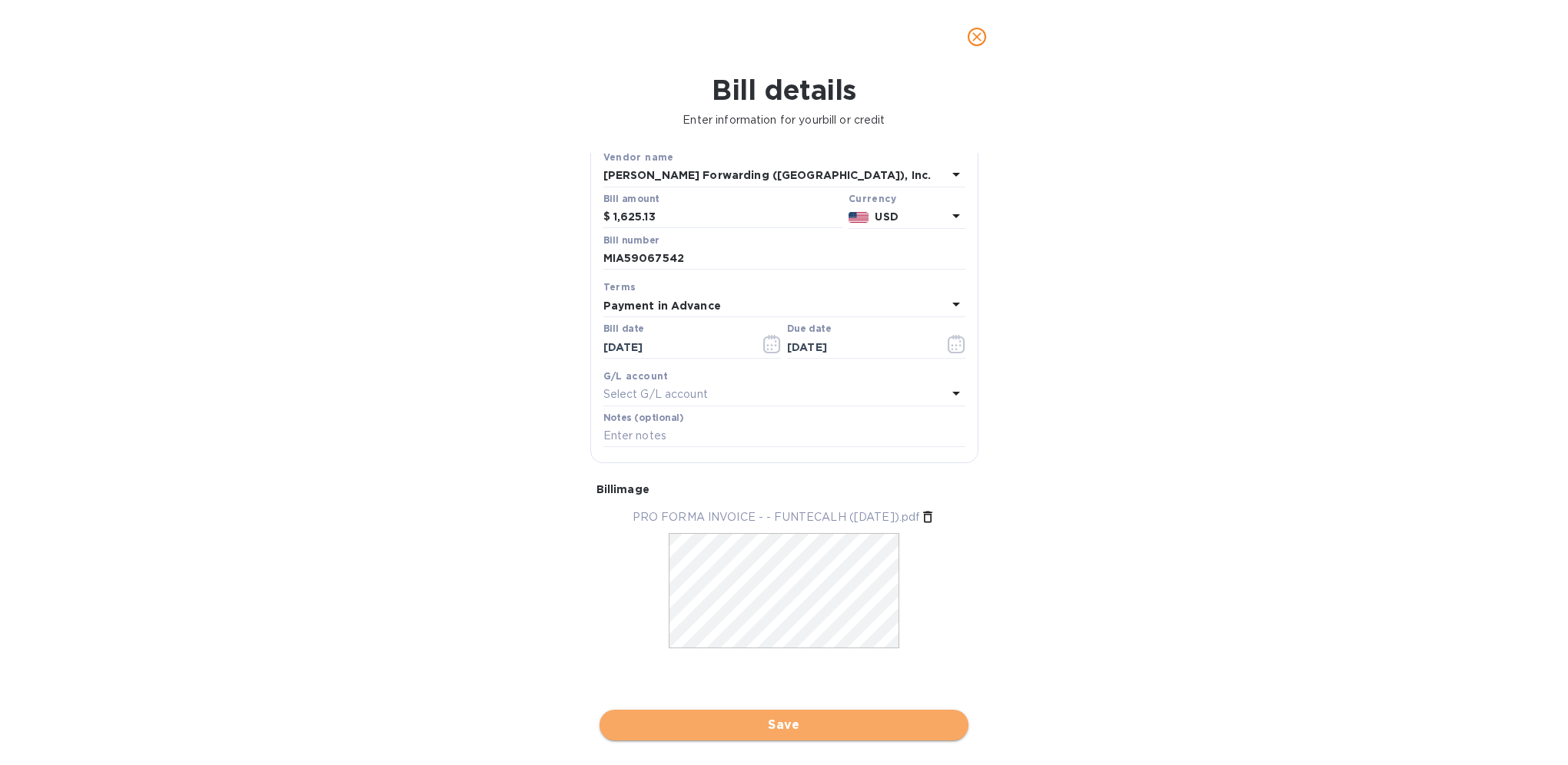
click at [781, 723] on span "Save" at bounding box center [784, 726] width 345 height 19
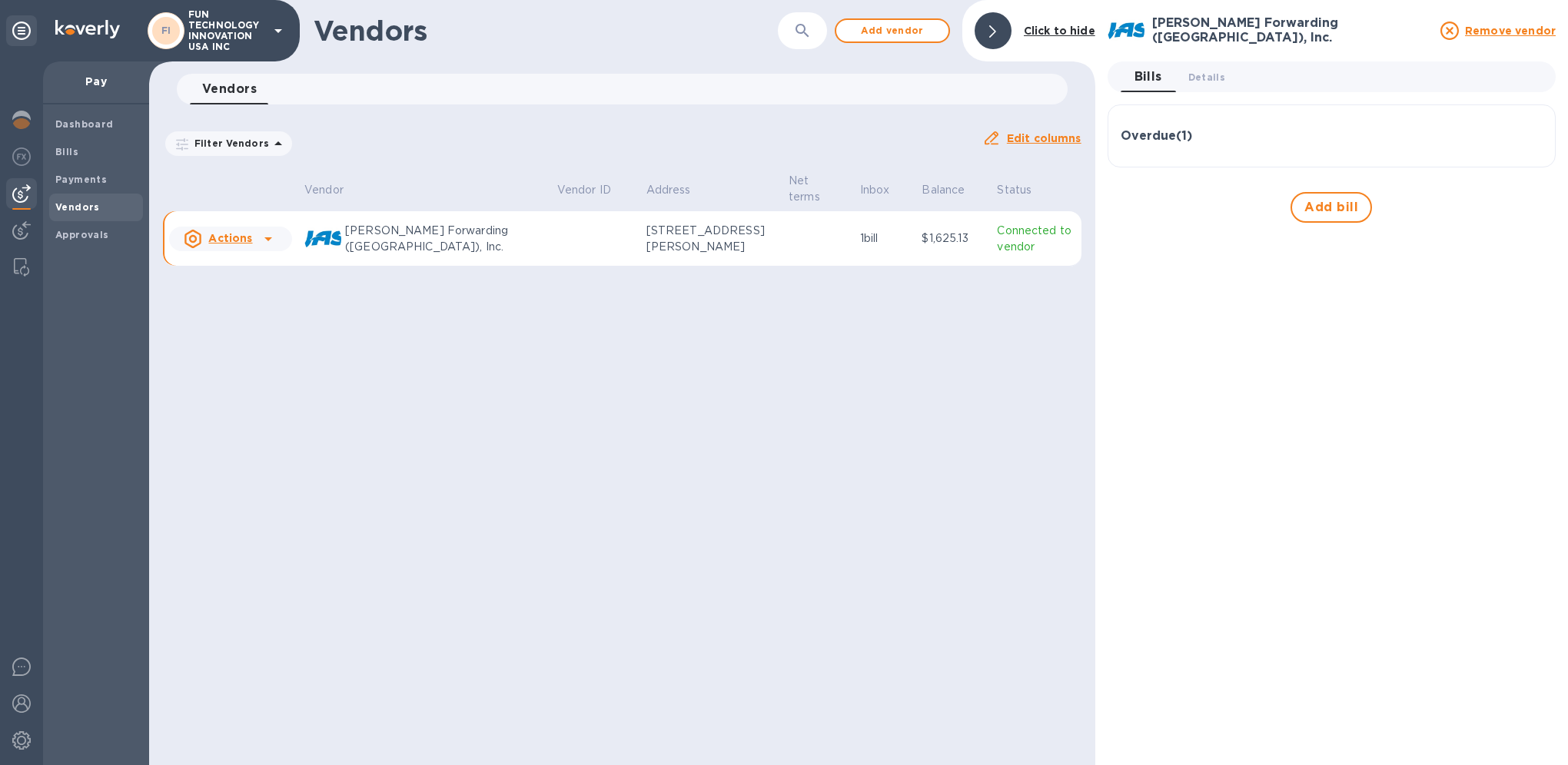
click at [218, 235] on u "Actions" at bounding box center [230, 237] width 44 height 12
click at [222, 238] on div at bounding box center [784, 382] width 1568 height 765
click at [715, 344] on div "Vendors ​ Add vendor Click to hide Vendors 0 Filter Vendors Auto pay: All Edit …" at bounding box center [623, 382] width 946 height 765
click at [85, 181] on b "Payments" at bounding box center [81, 179] width 52 height 11
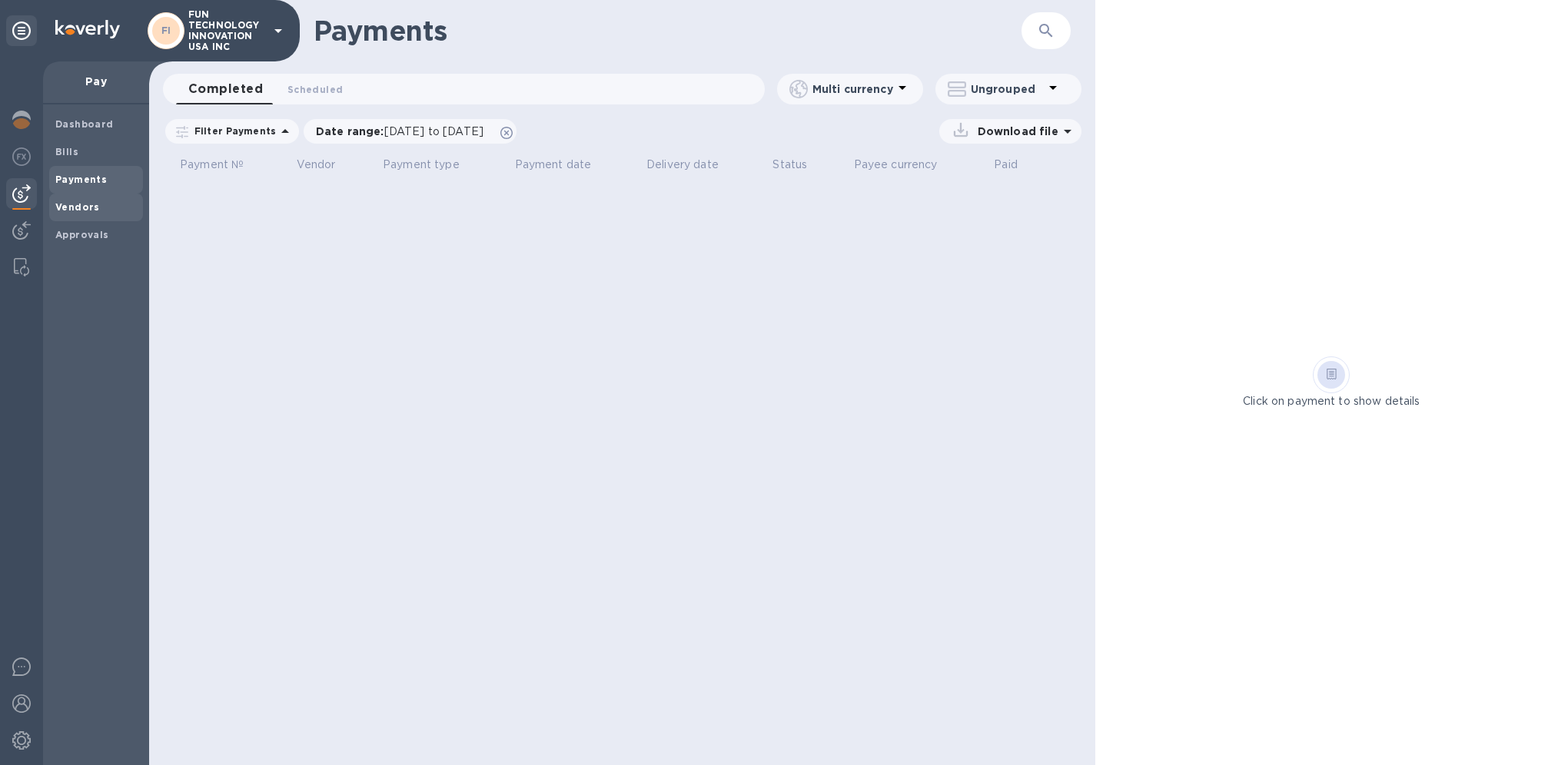
click at [96, 205] on span "Vendors" at bounding box center [96, 207] width 82 height 15
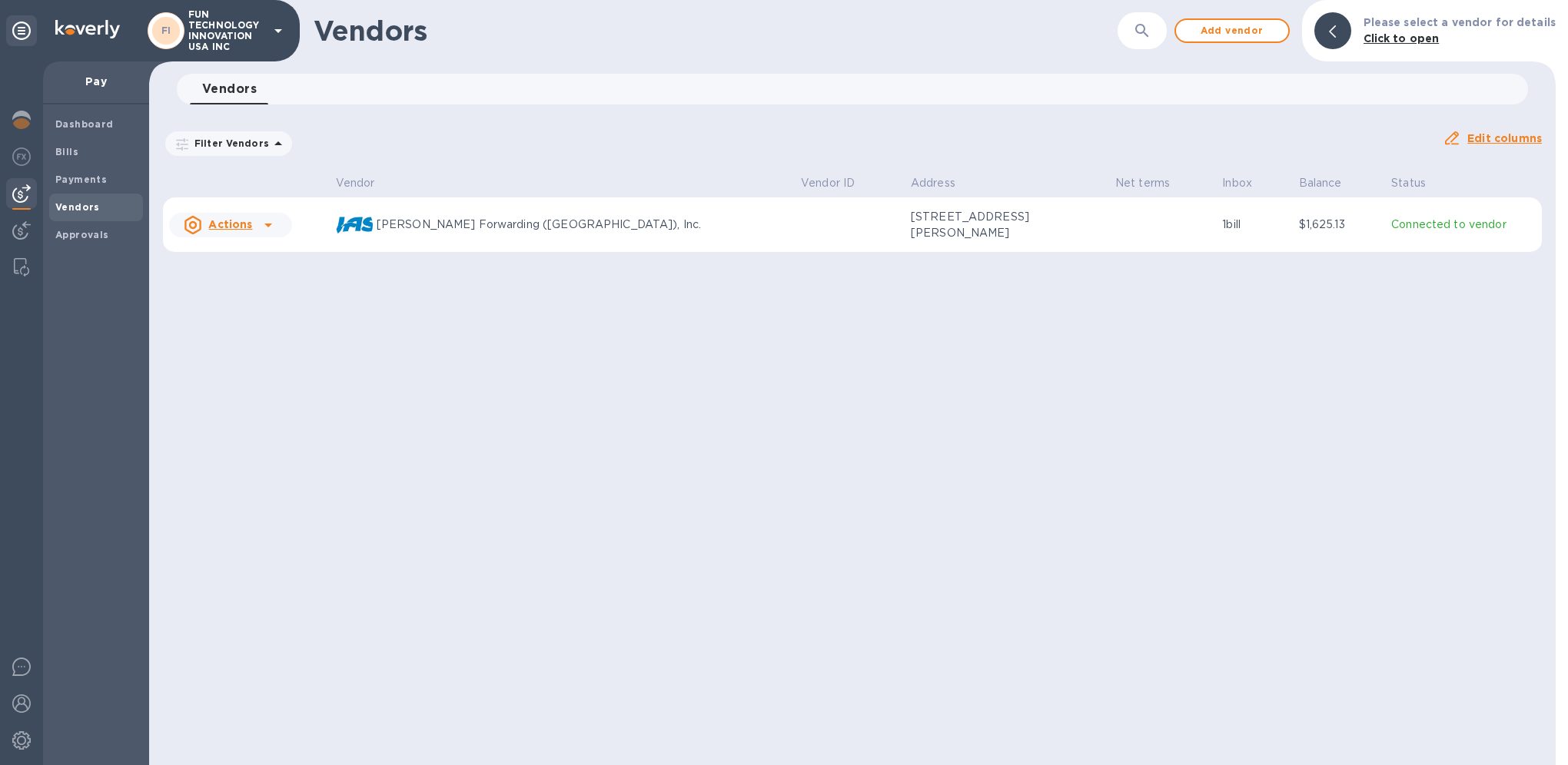
click at [1299, 225] on p "$1,625.13" at bounding box center [1339, 224] width 81 height 16
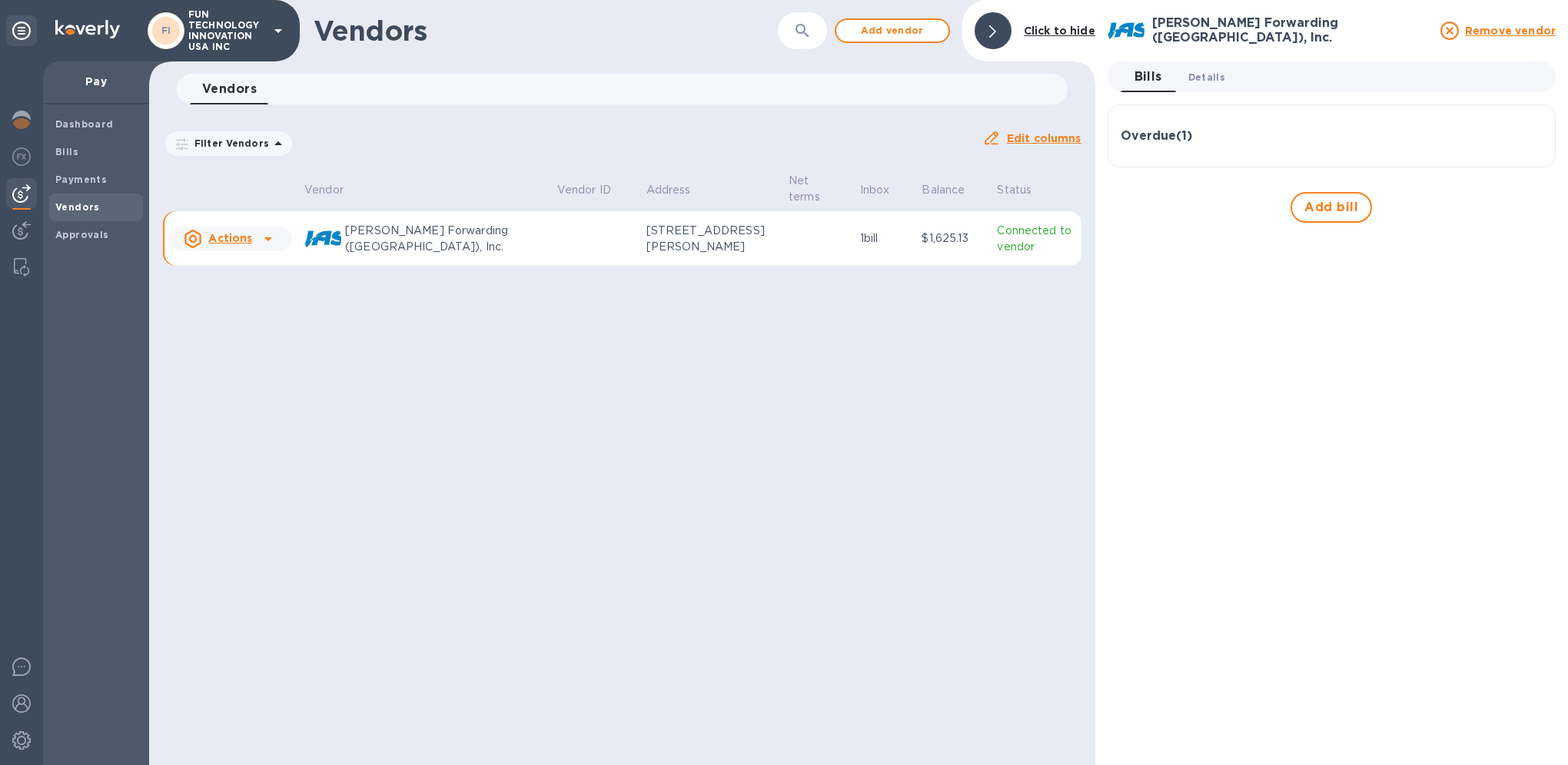
click at [1208, 82] on span "Details 0" at bounding box center [1206, 77] width 37 height 16
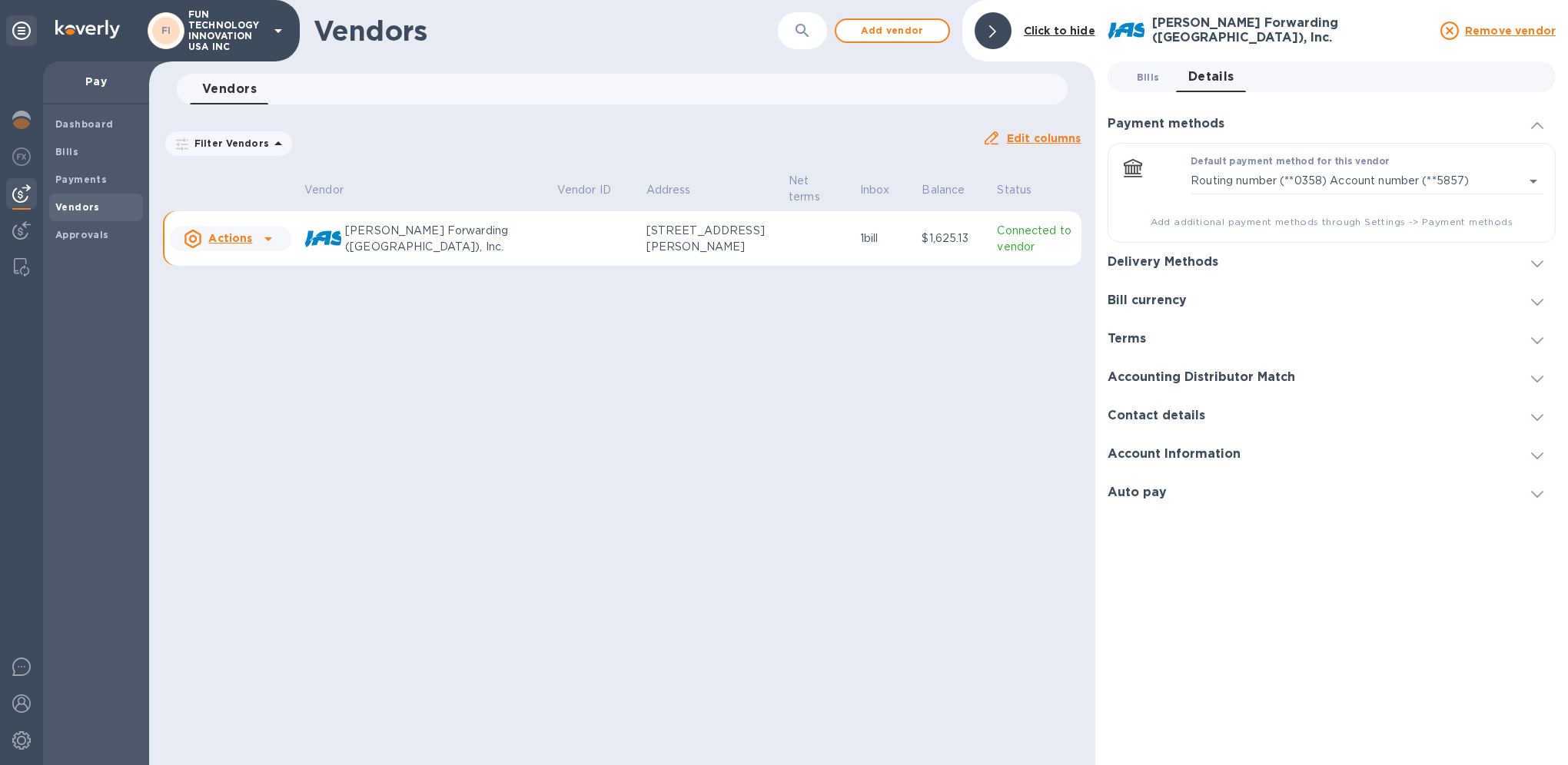
click at [1145, 86] on button "Bills 0" at bounding box center [1147, 76] width 55 height 31
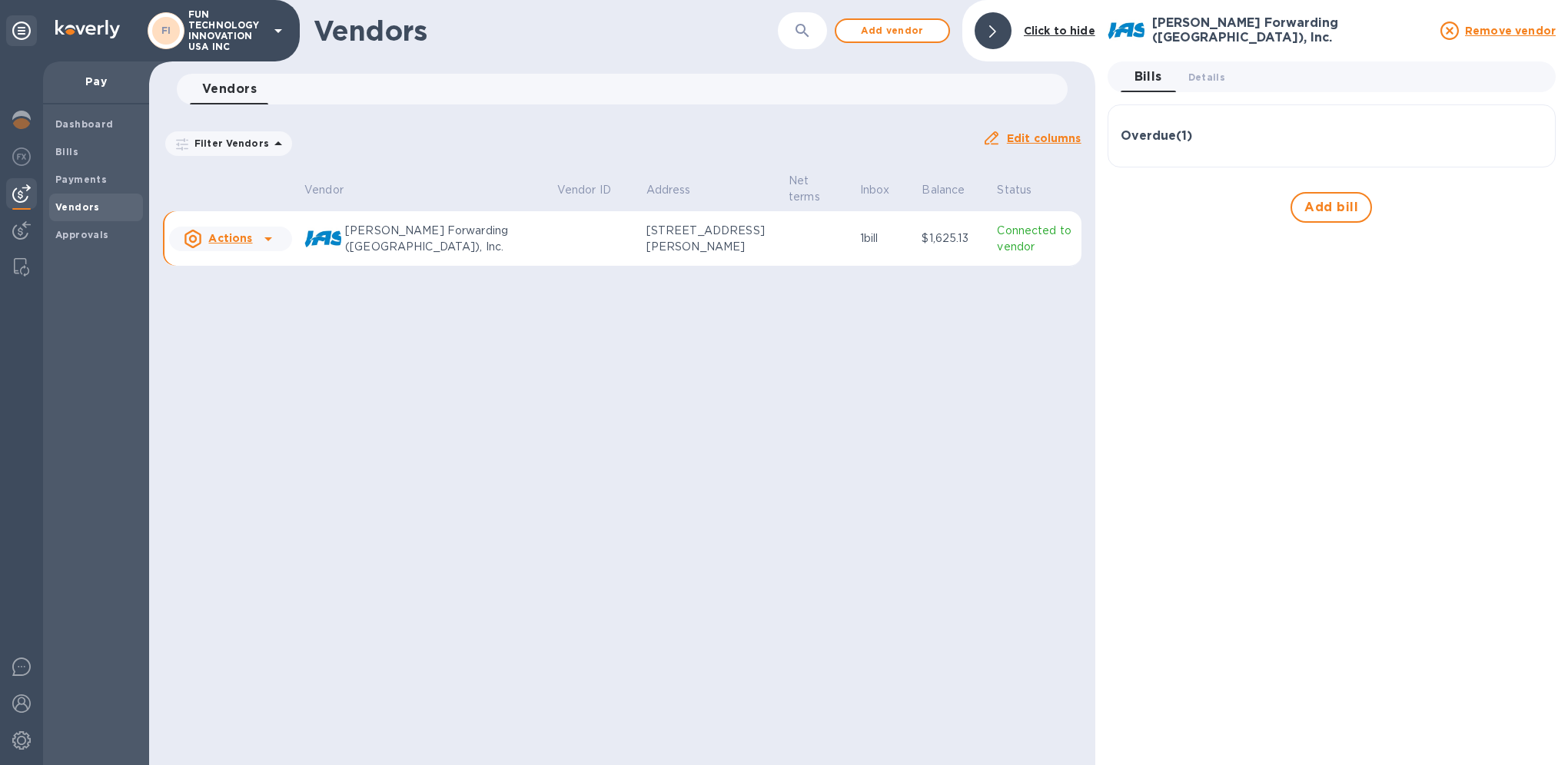
click at [1162, 142] on h3 "Overdue ( 1 )" at bounding box center [1156, 137] width 71 height 15
click at [1396, 203] on p "[DATE]" at bounding box center [1427, 196] width 192 height 16
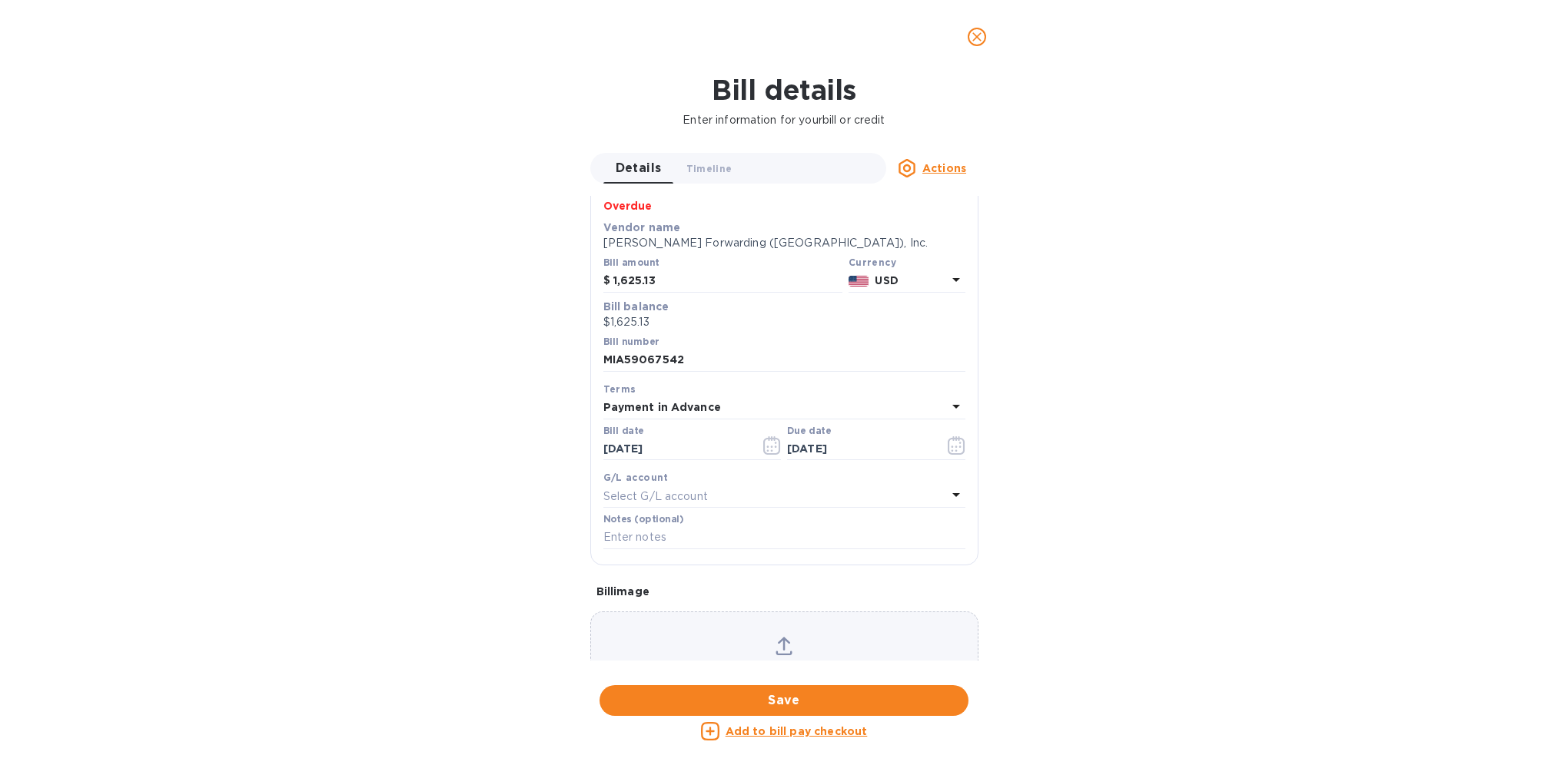
scroll to position [2, 0]
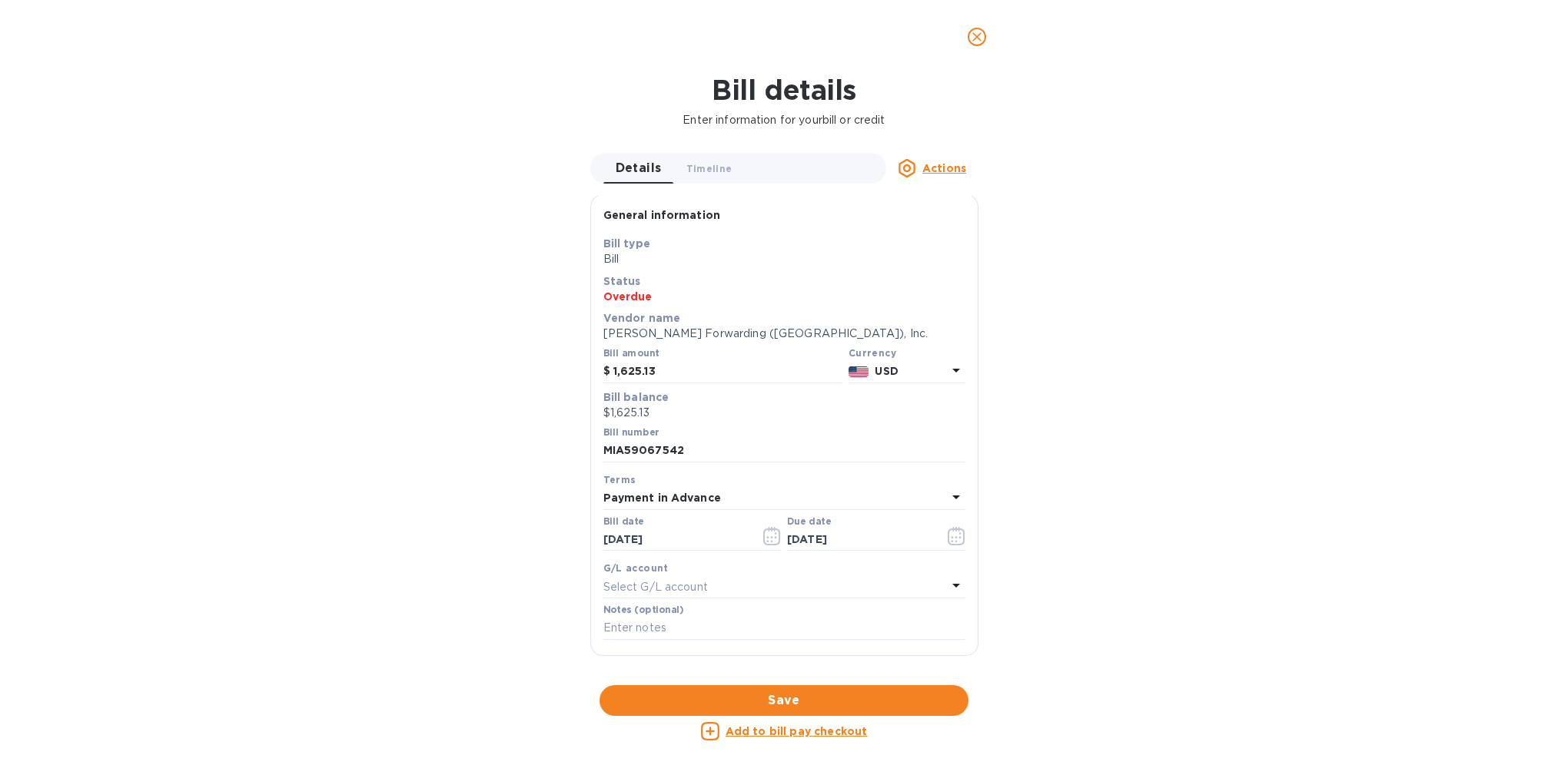
click at [931, 172] on u "Actions" at bounding box center [944, 168] width 44 height 12
click at [933, 163] on div at bounding box center [784, 382] width 1568 height 765
click at [721, 169] on span "Timeline 0" at bounding box center [709, 168] width 46 height 16
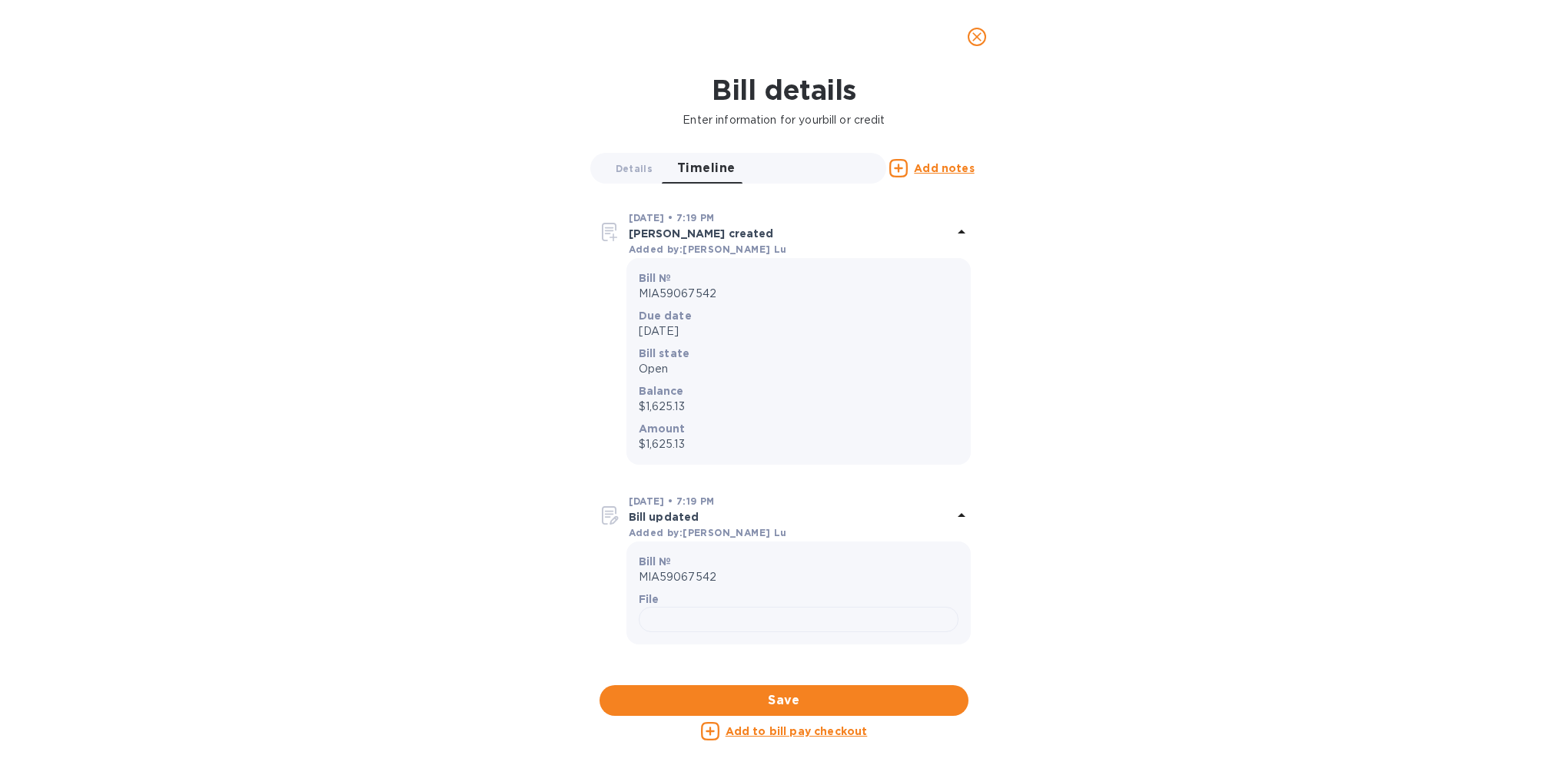
scroll to position [0, 0]
click at [631, 173] on span "Details 0" at bounding box center [634, 168] width 37 height 16
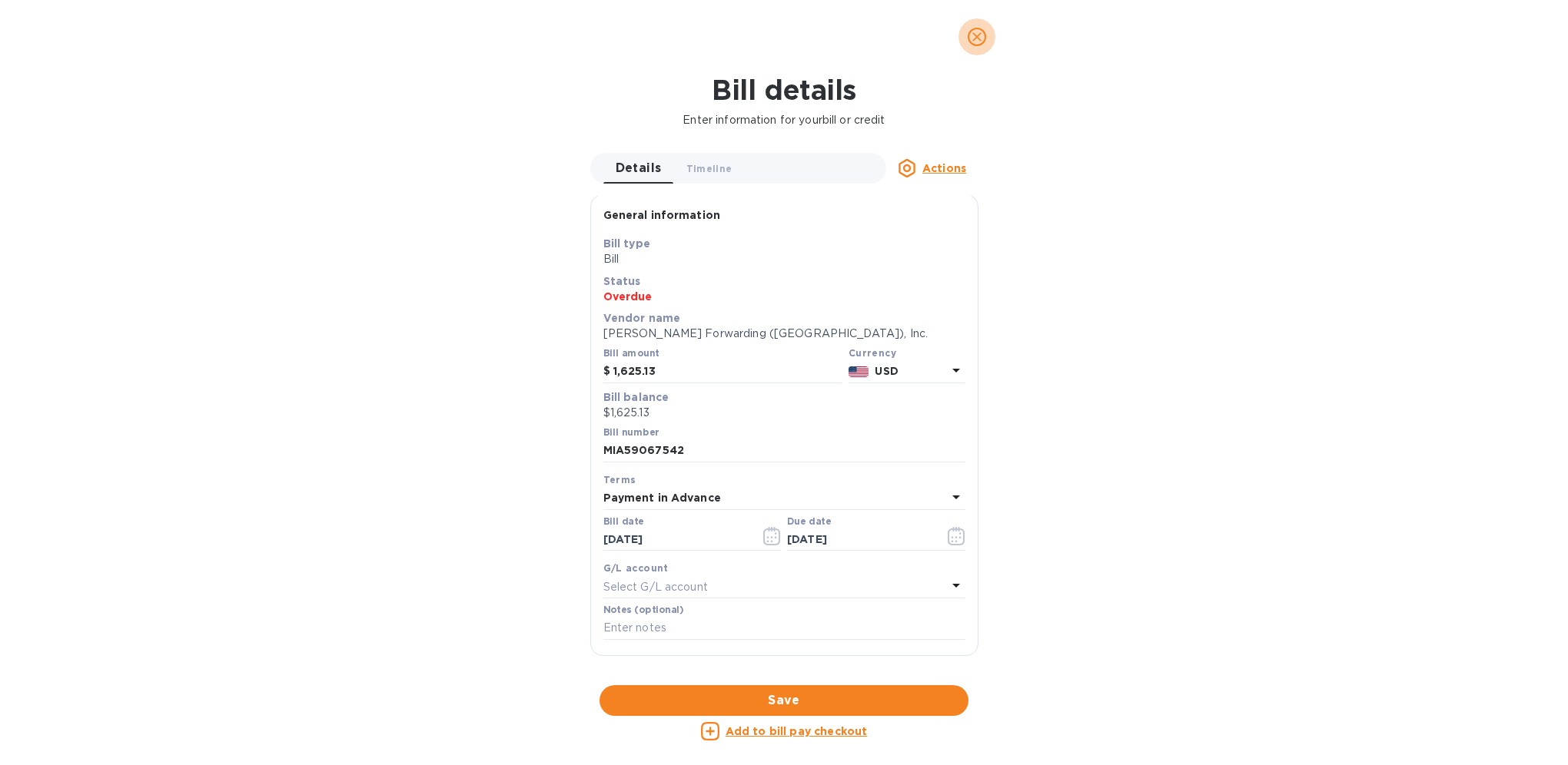
click at [975, 37] on icon "close" at bounding box center [976, 37] width 15 height 15
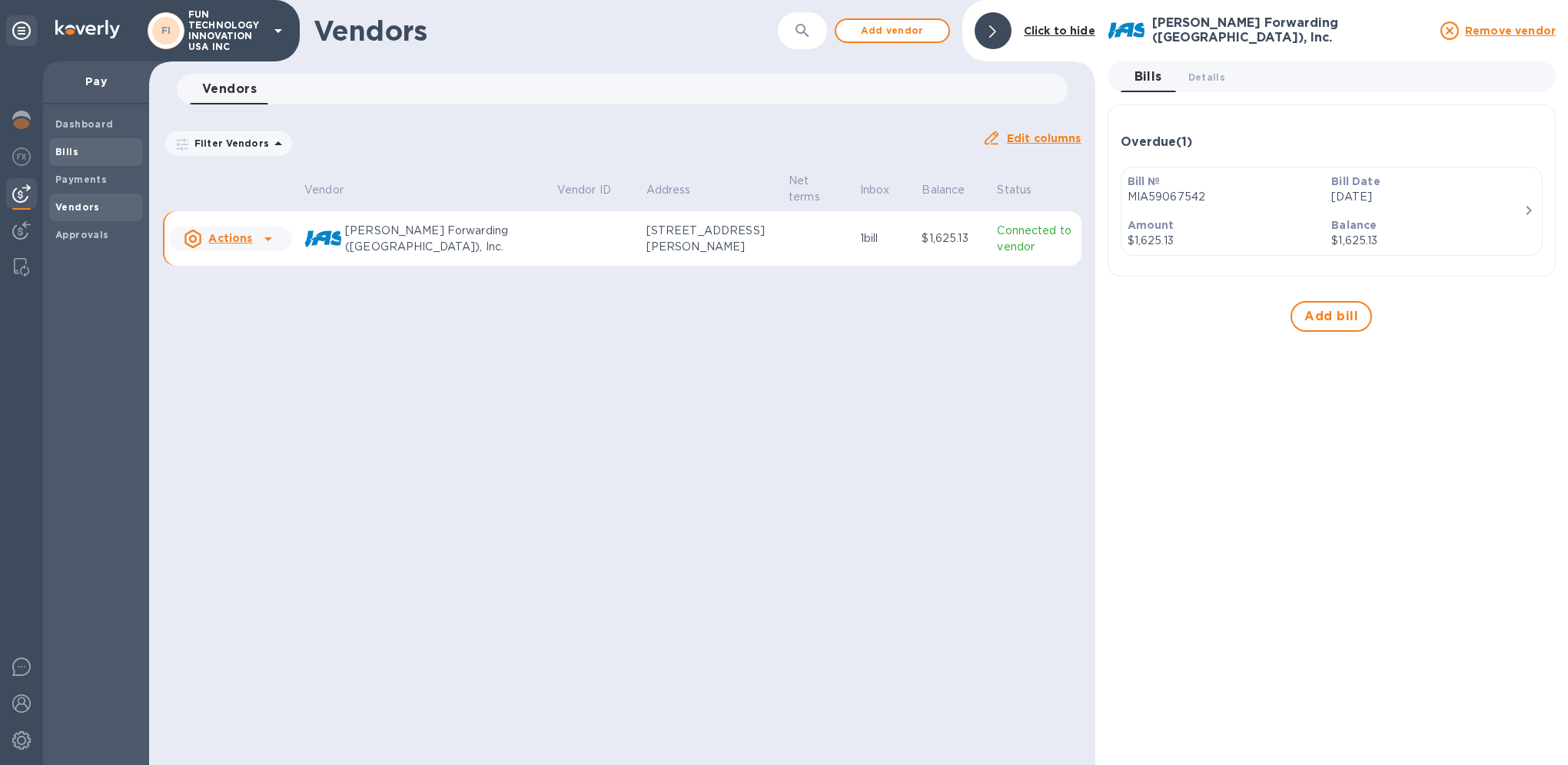
click at [74, 150] on b "Bills" at bounding box center [67, 152] width 23 height 11
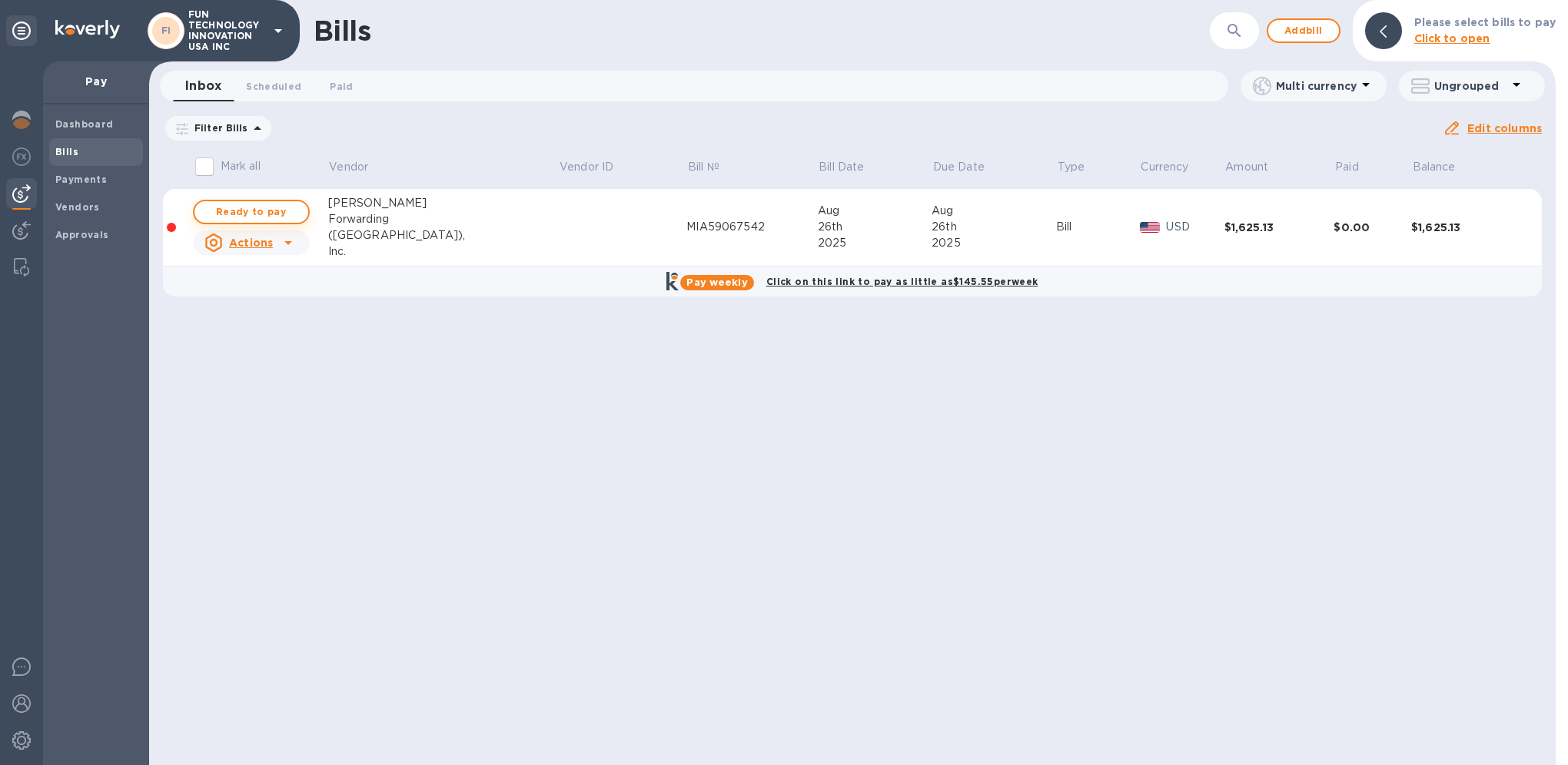
click at [263, 218] on span "Ready to pay" at bounding box center [251, 212] width 89 height 19
checkbox input "true"
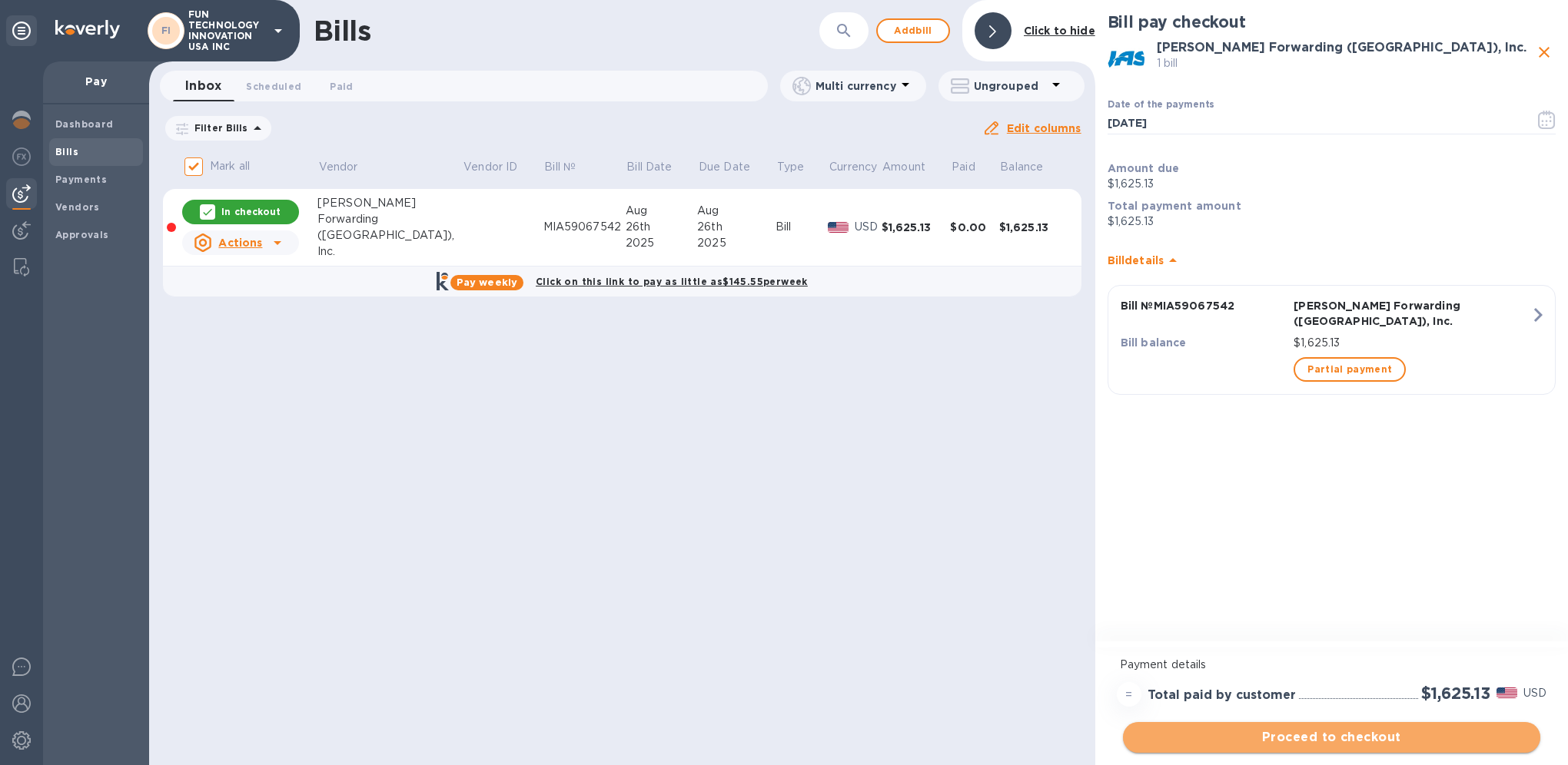
click at [1370, 722] on button "Proceed to checkout" at bounding box center [1331, 737] width 417 height 31
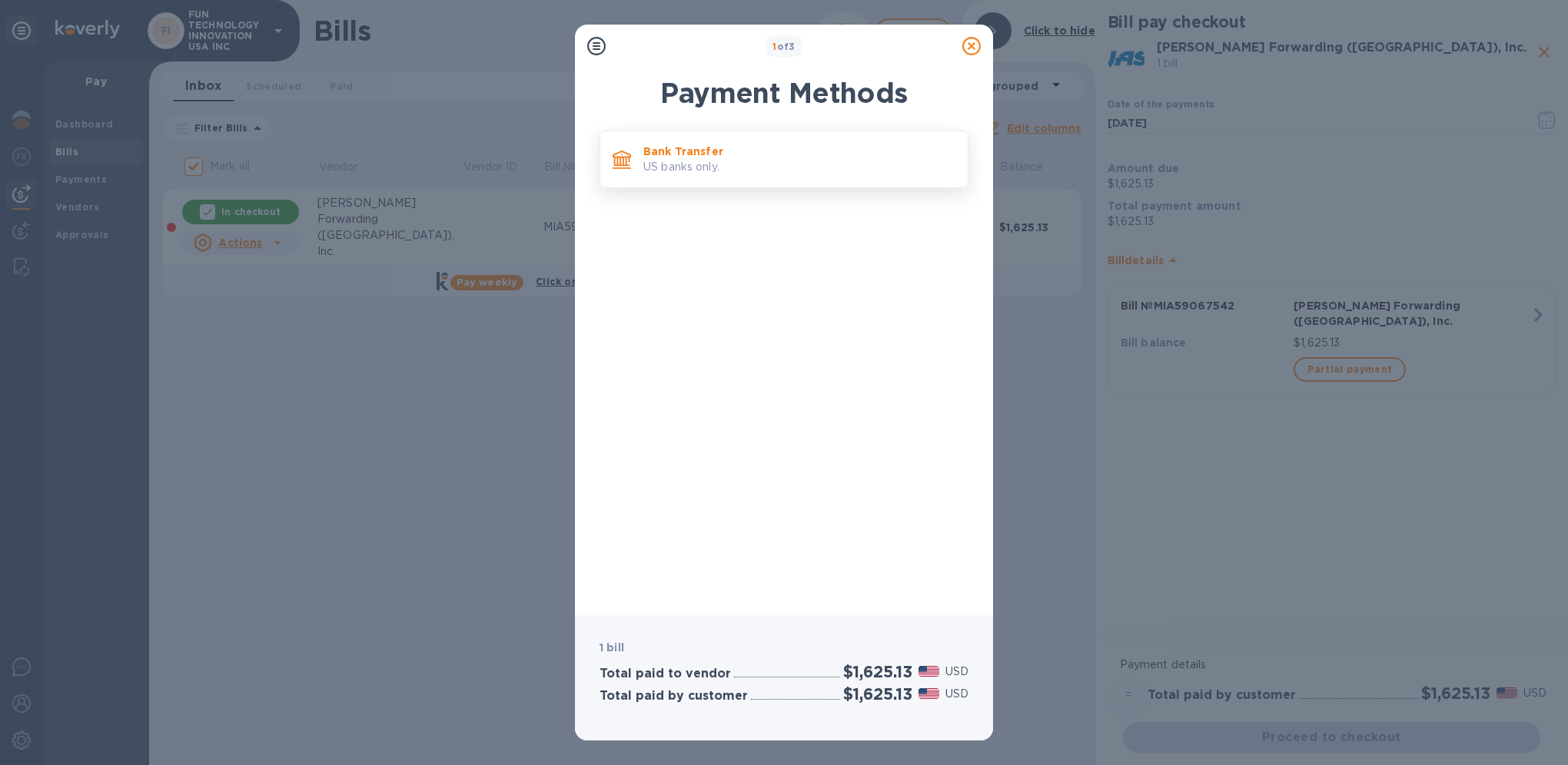
click at [661, 152] on p "Bank Transfer" at bounding box center [799, 151] width 312 height 15
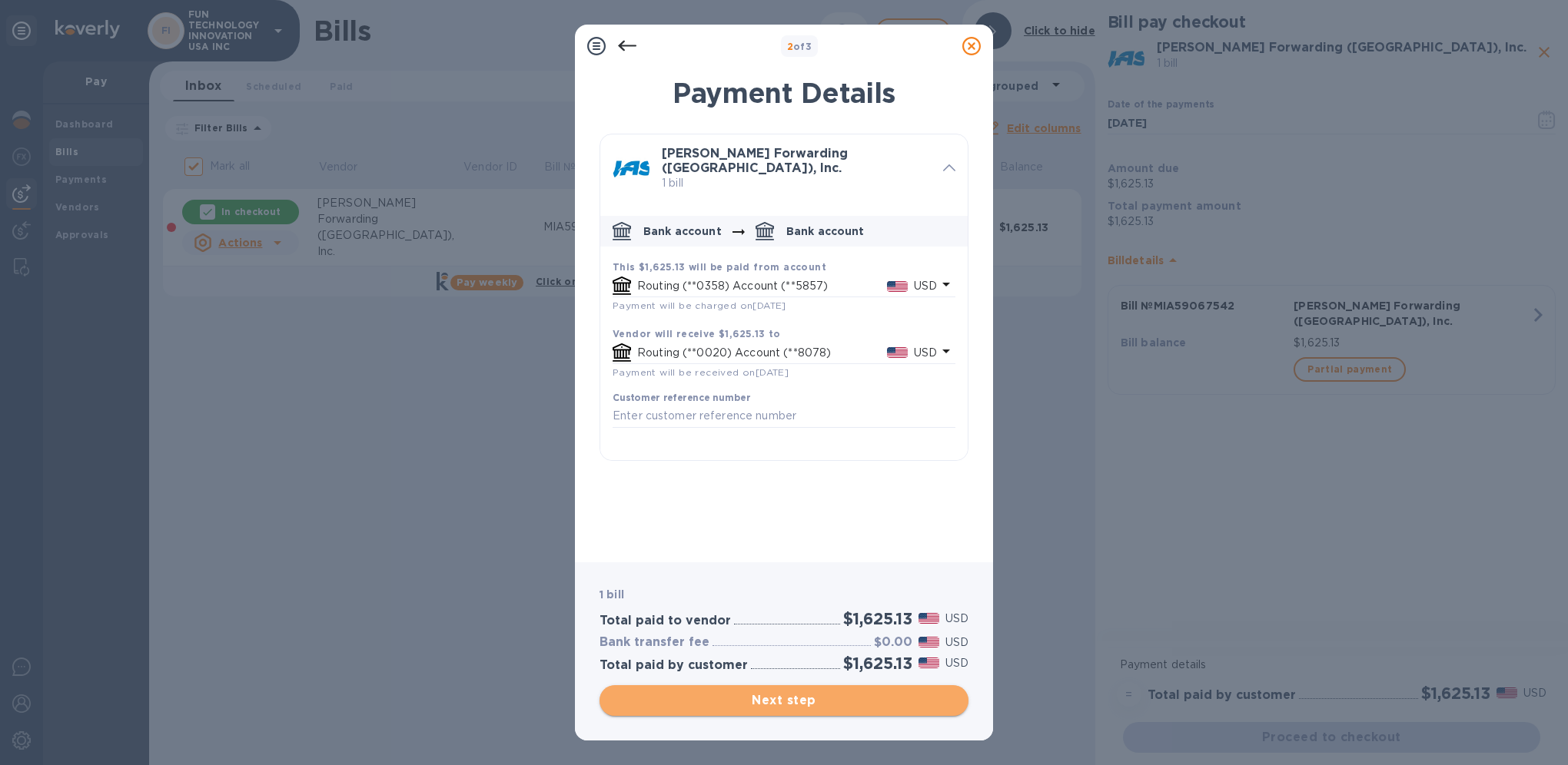
click at [778, 705] on span "Next step" at bounding box center [784, 701] width 345 height 19
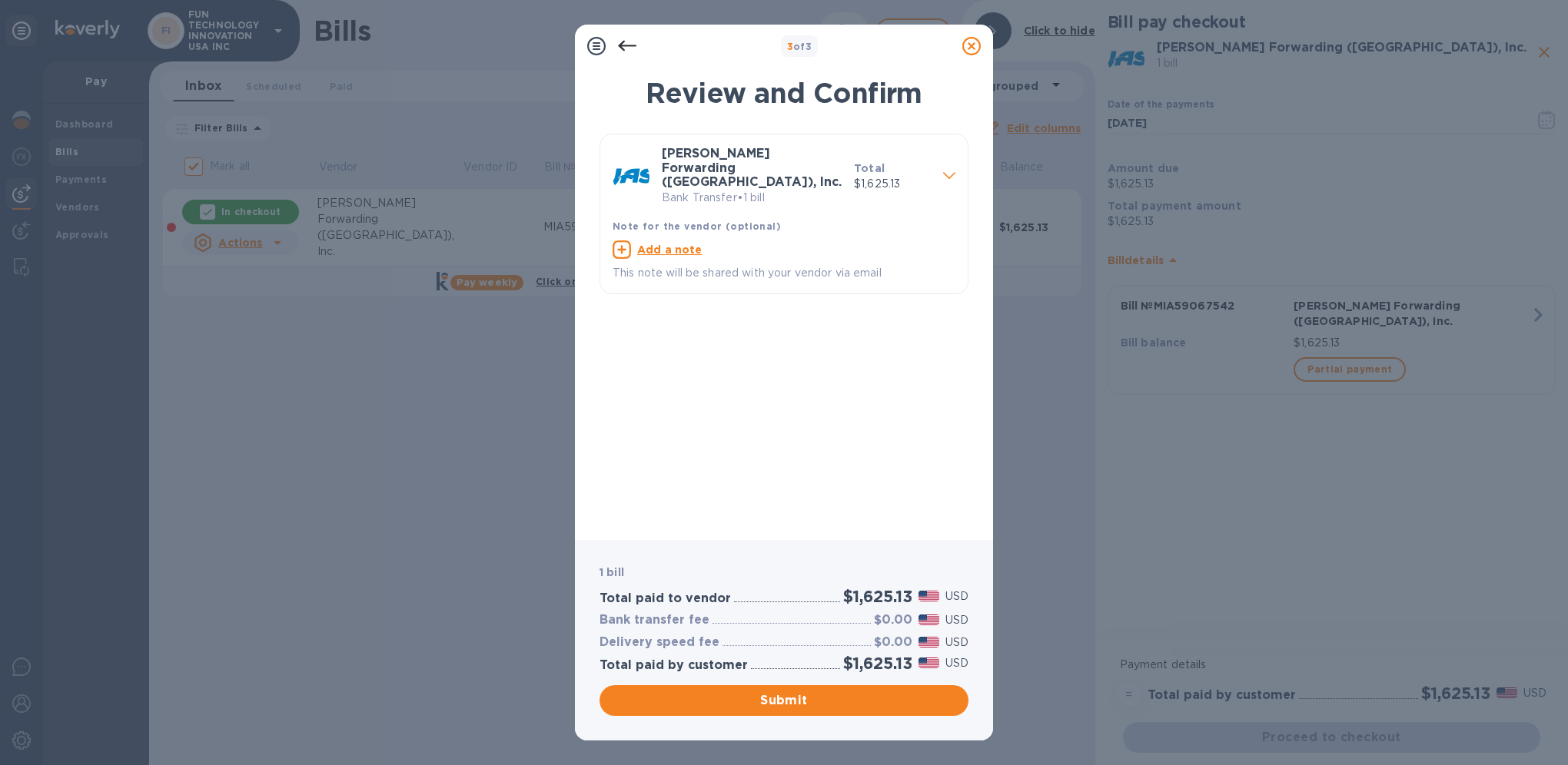
click at [660, 243] on u "Add a note" at bounding box center [670, 249] width 66 height 12
click at [660, 245] on textarea at bounding box center [771, 252] width 318 height 13
paste textarea "MIA59067542"
type textarea "House Bill MIA59067542"
click at [803, 709] on span "Submit" at bounding box center [784, 701] width 345 height 19
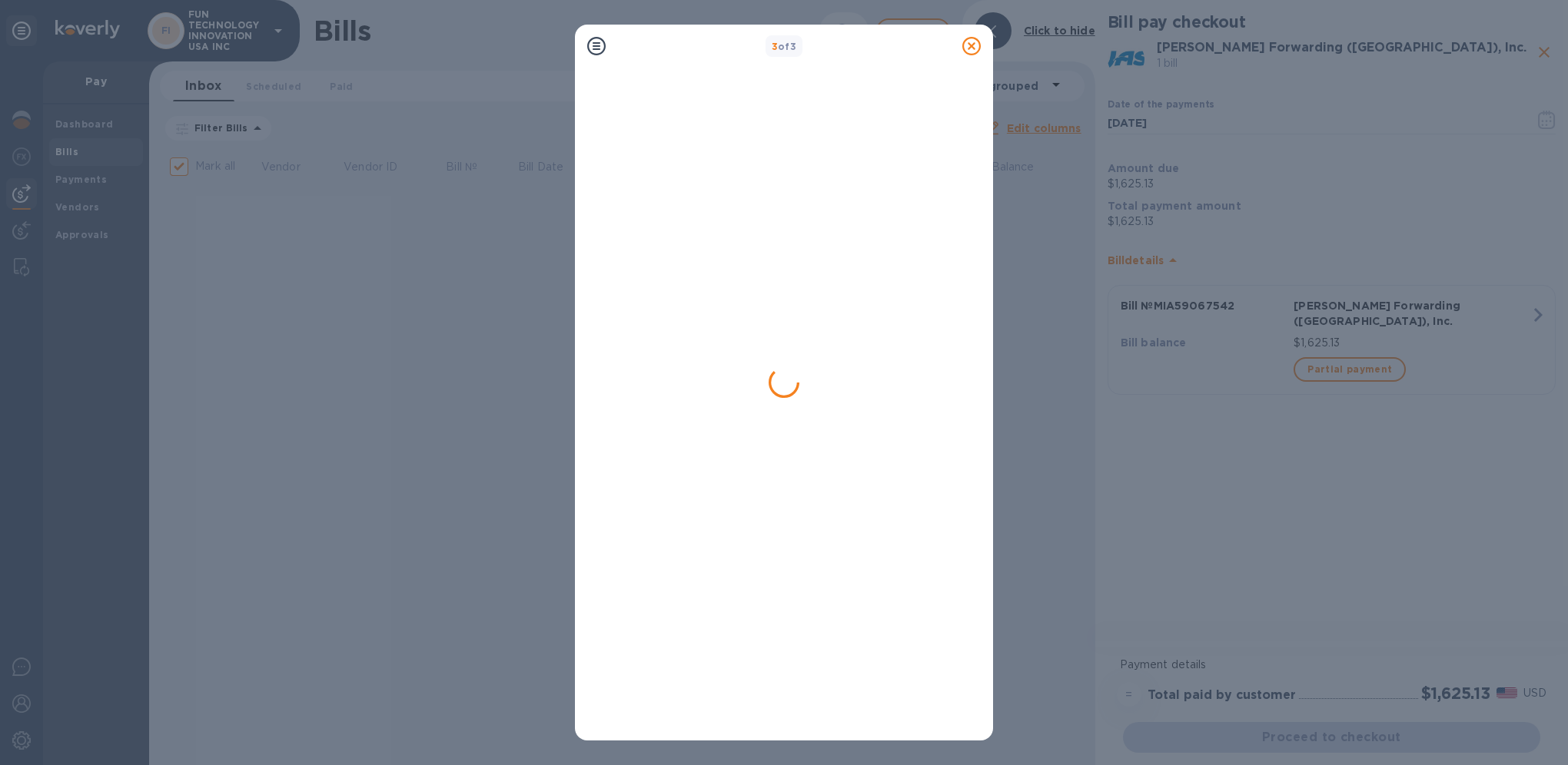
checkbox input "false"
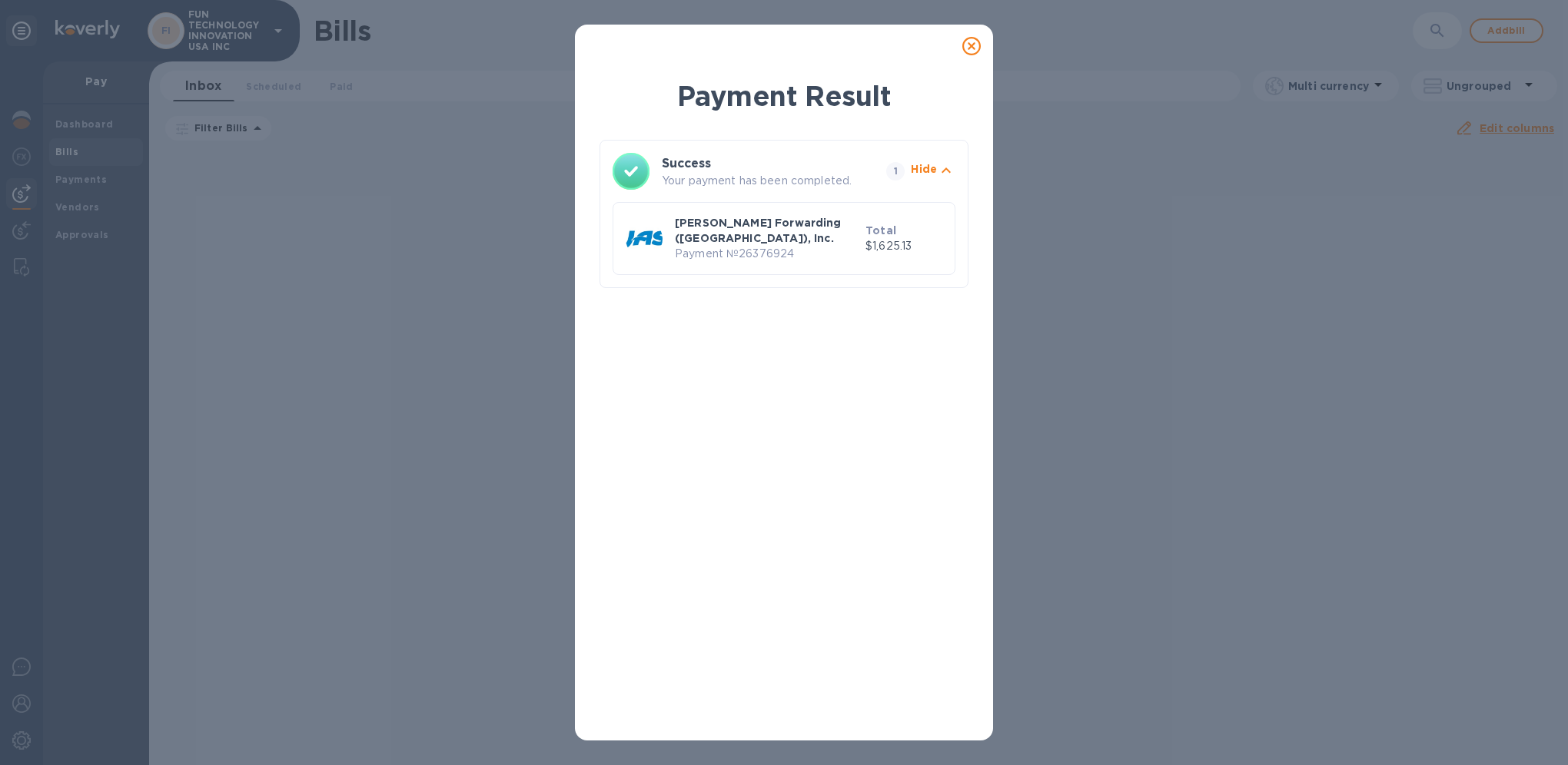
click at [972, 49] on icon at bounding box center [972, 46] width 19 height 19
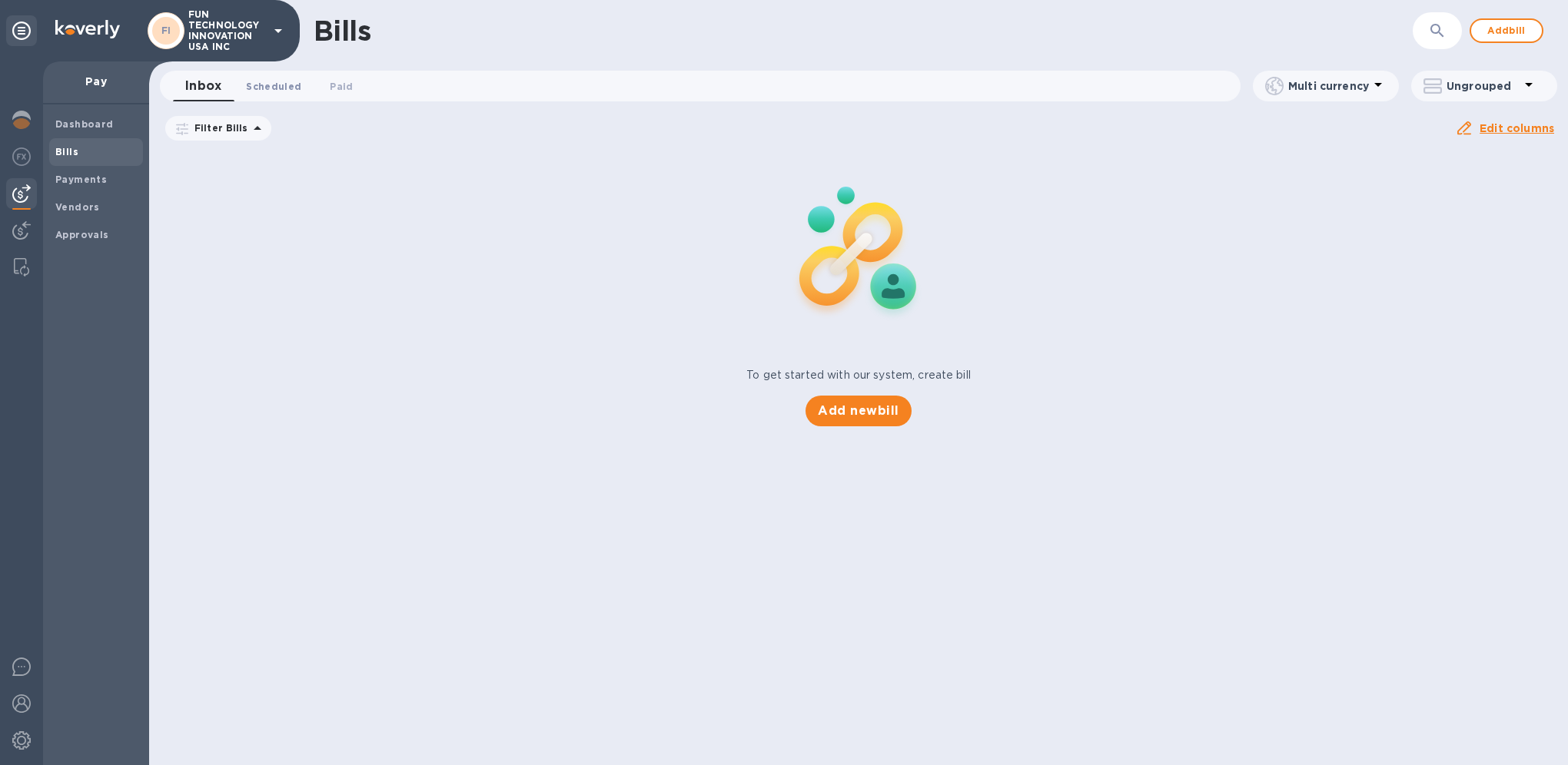
click at [257, 87] on span "Scheduled 0" at bounding box center [273, 85] width 55 height 16
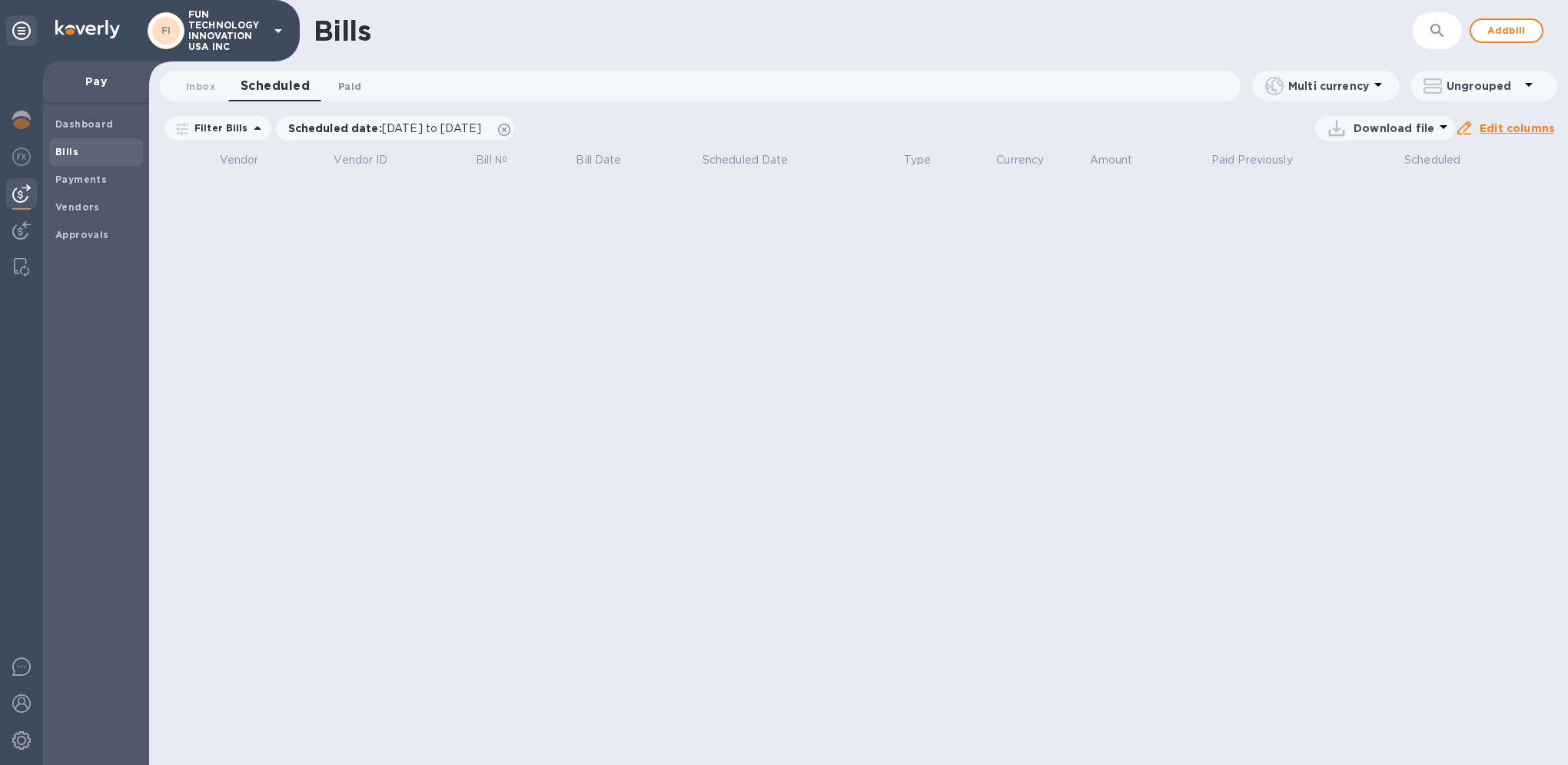
click at [340, 86] on span "Paid 0" at bounding box center [349, 85] width 23 height 16
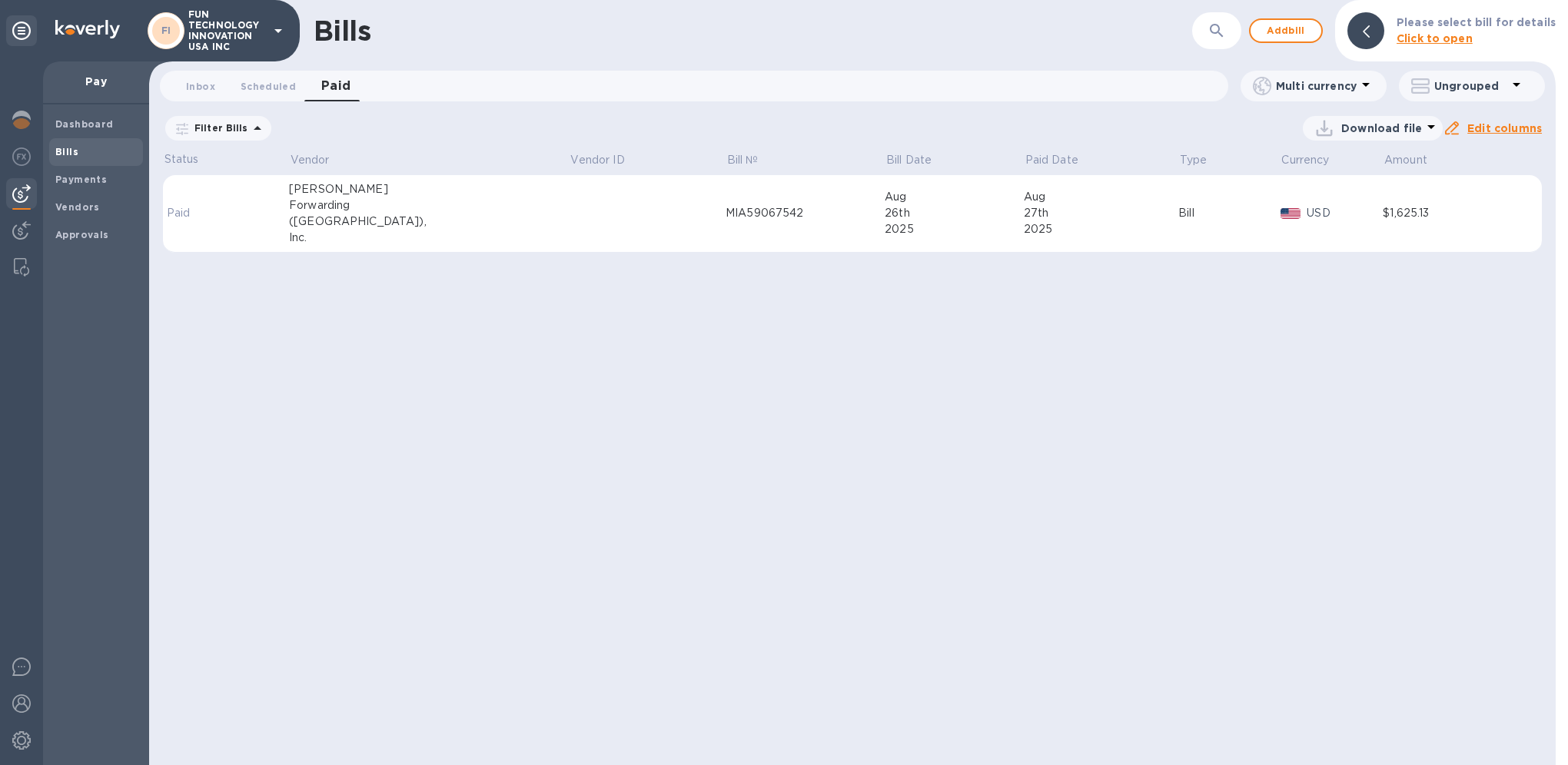
click at [329, 225] on div "([GEOGRAPHIC_DATA])," at bounding box center [429, 222] width 281 height 16
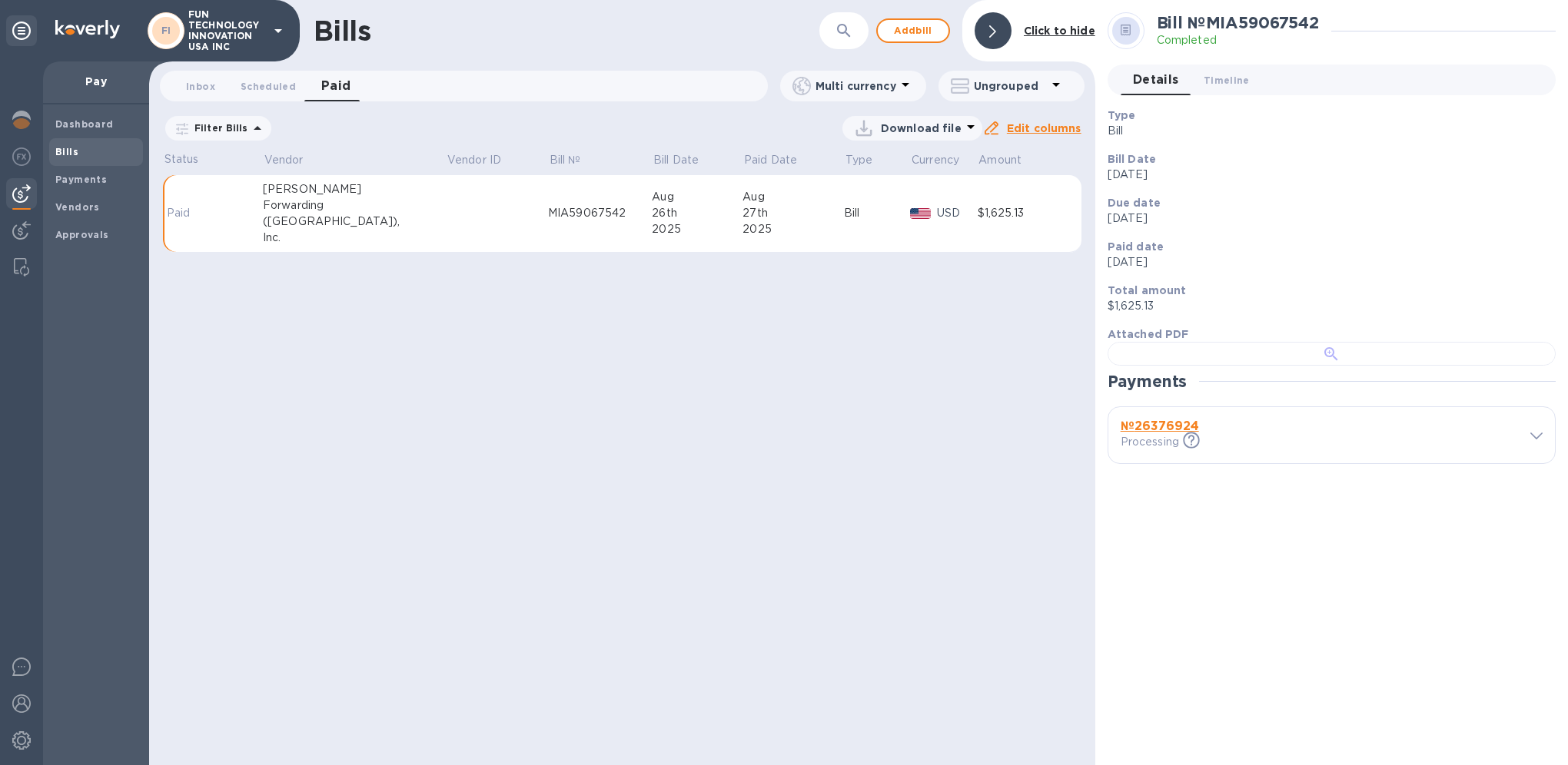
scroll to position [329, 0]
click at [1167, 434] on b "№ 26376924" at bounding box center [1159, 426] width 78 height 15
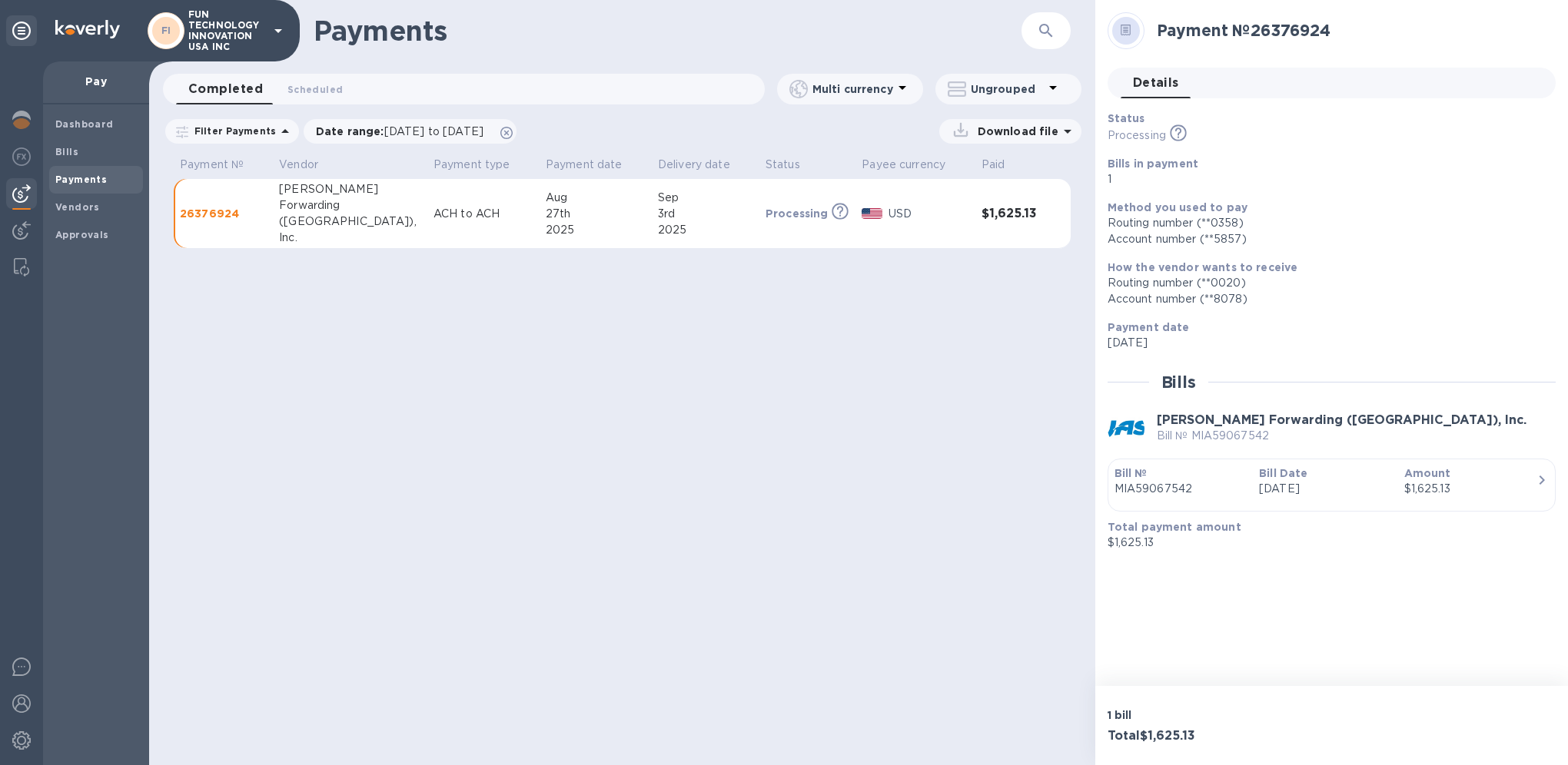
click at [1002, 130] on p "Download file" at bounding box center [1015, 131] width 86 height 15
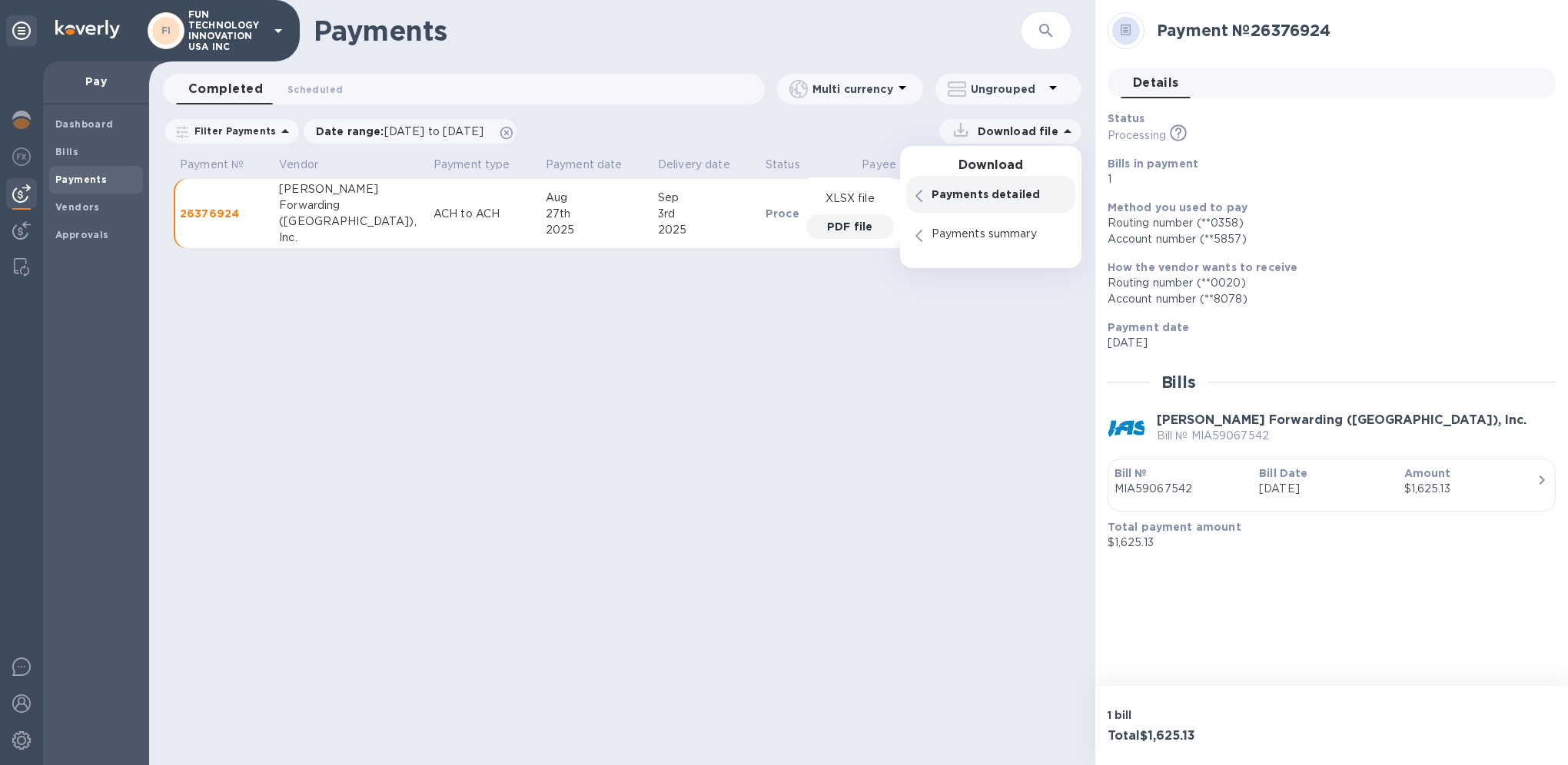
click at [845, 230] on p "PDF file" at bounding box center [850, 226] width 45 height 15
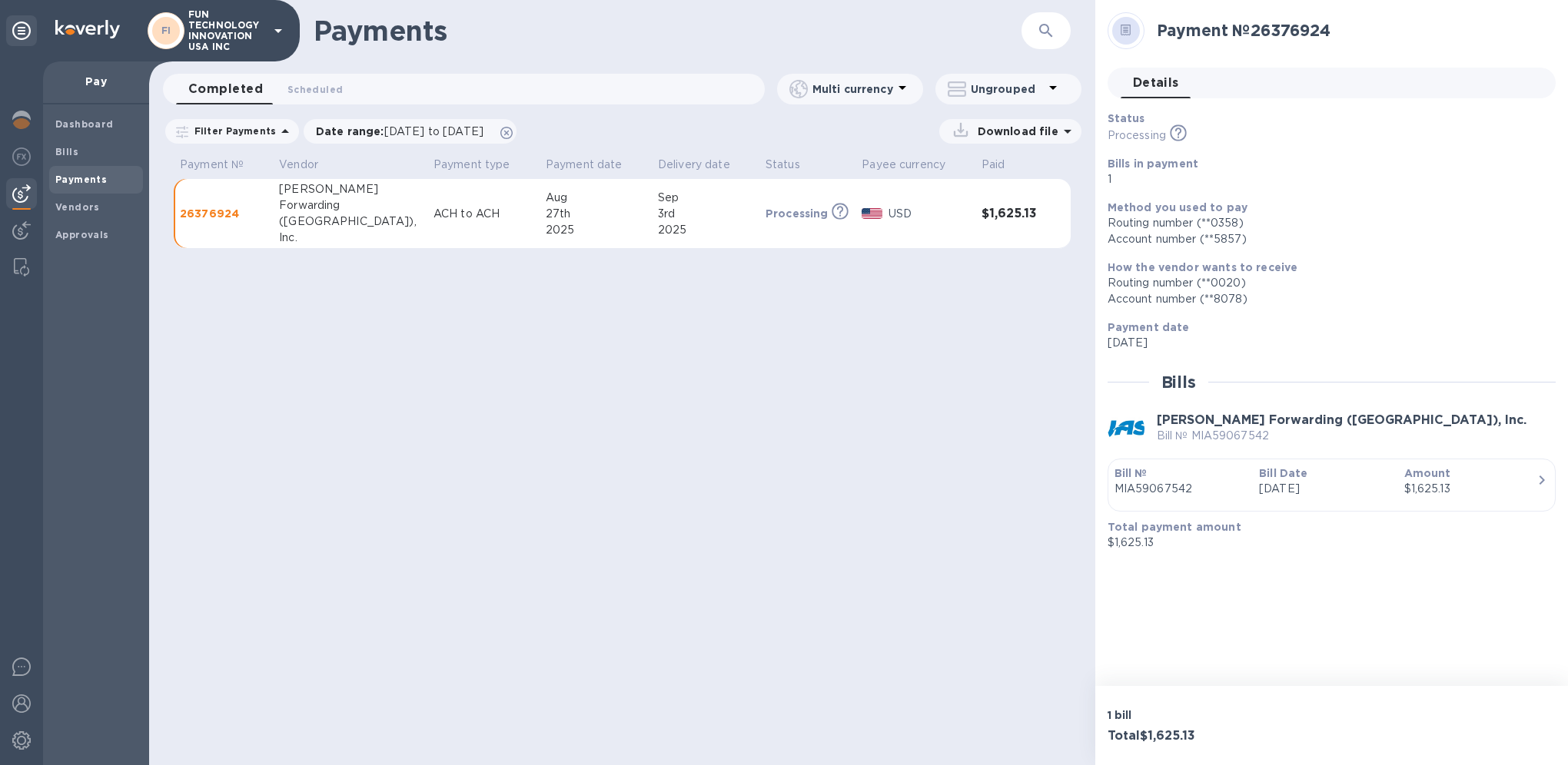
click at [924, 549] on div "Payments ​ Completed 0 Scheduled 0 Multi currency Ungrouped Filter Payments Dat…" at bounding box center [623, 382] width 946 height 765
click at [909, 483] on div "Payments ​ Completed 0 Scheduled 0 Multi currency Ungrouped Filter Payments Dat…" at bounding box center [623, 382] width 946 height 765
click at [21, 697] on img at bounding box center [22, 704] width 19 height 19
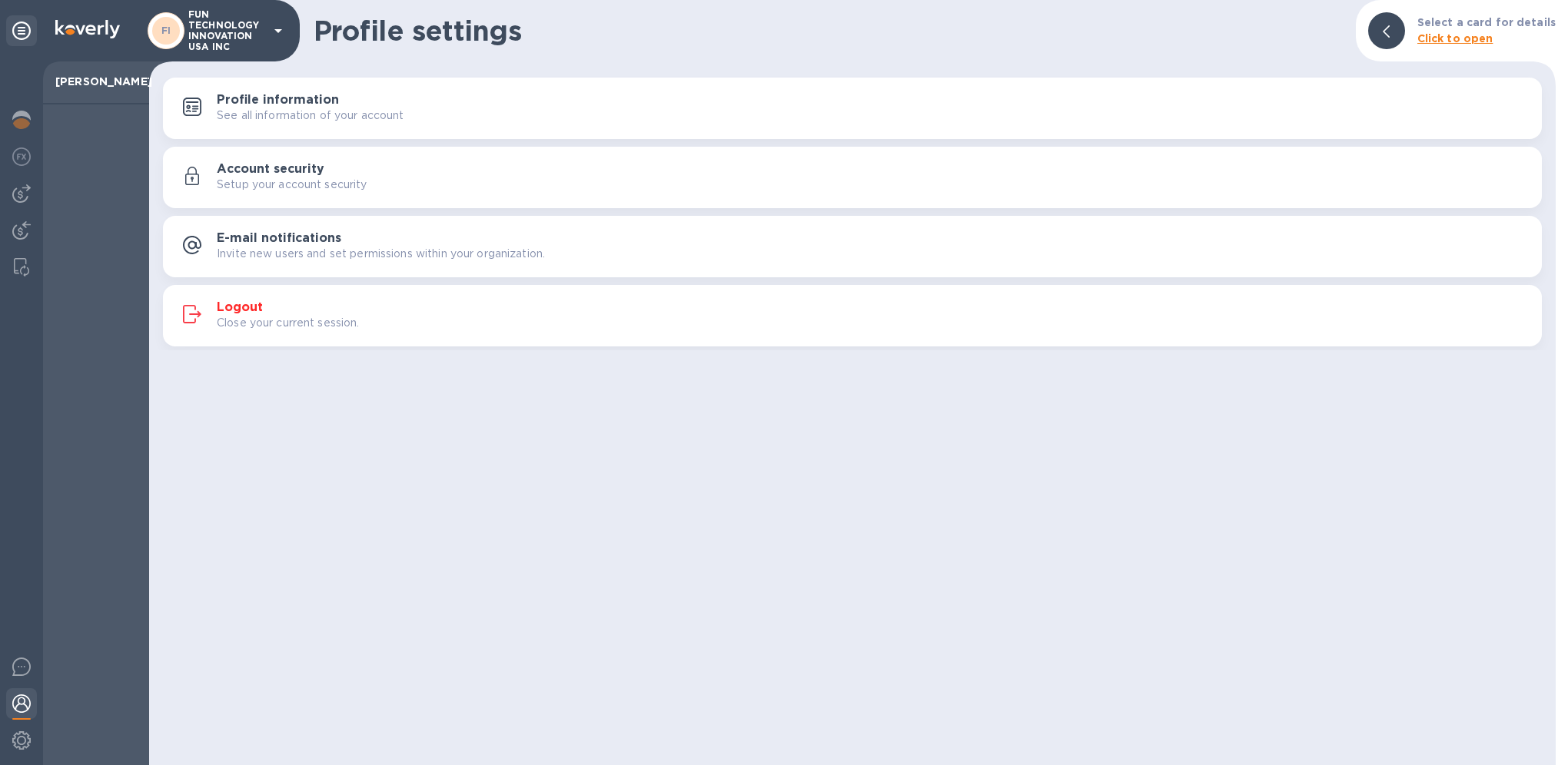
click at [300, 323] on p "Close your current session." at bounding box center [288, 323] width 143 height 16
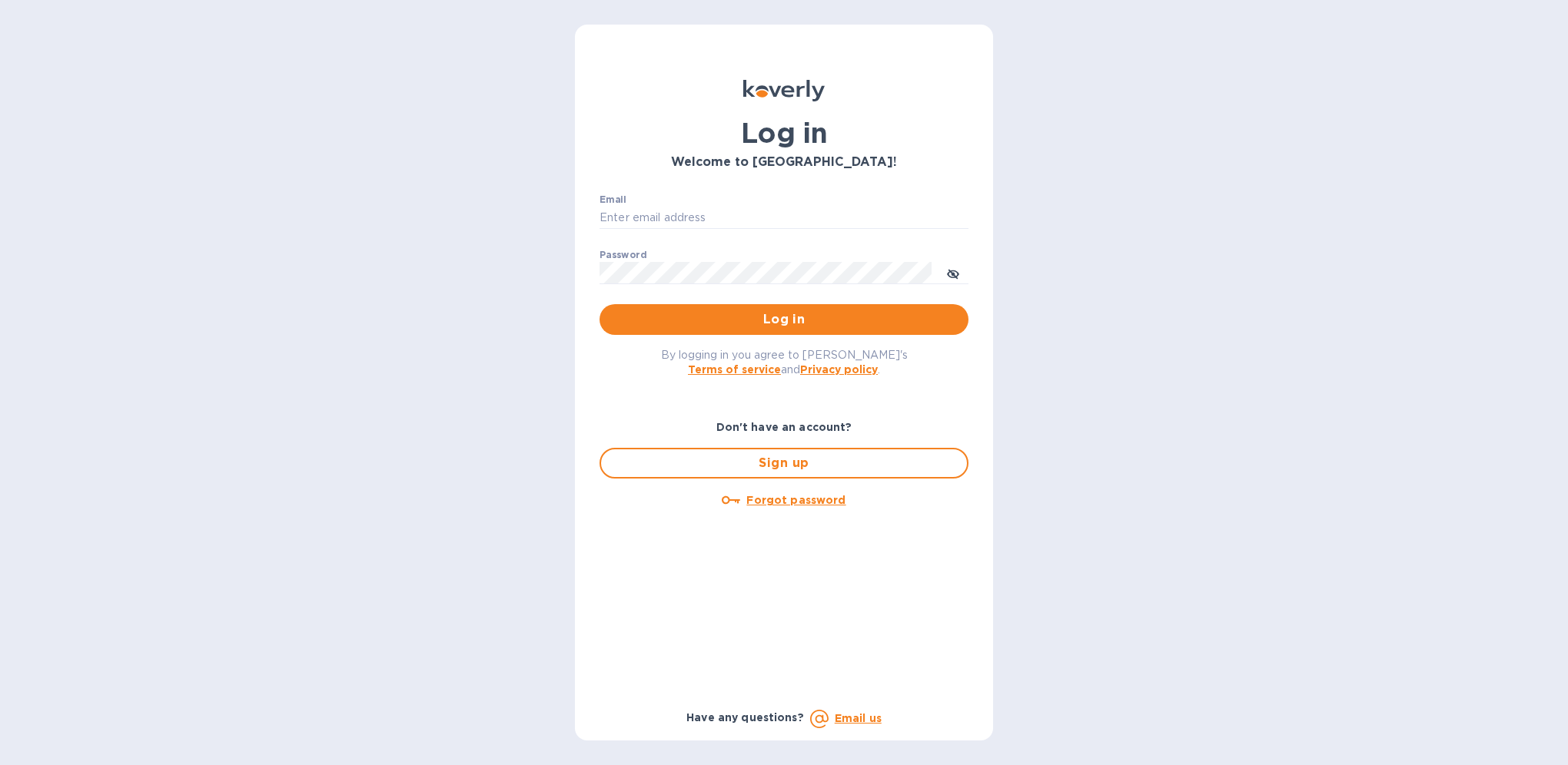
type input "[PERSON_NAME][DOMAIN_NAME][EMAIL_ADDRESS][DOMAIN_NAME]"
